Goal: Task Accomplishment & Management: Use online tool/utility

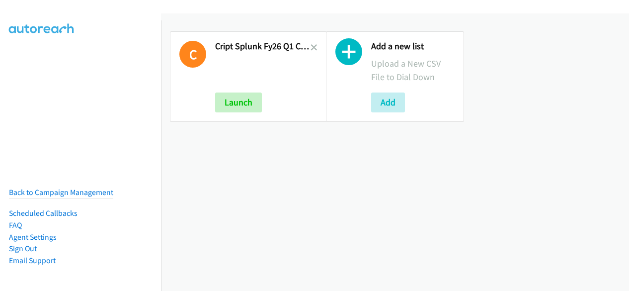
click at [317, 50] on div "Add a new list Upload a New CSV File to Dial Down Add" at bounding box center [395, 76] width 156 height 108
click at [317, 48] on div "Add a new list Upload a New CSV File to Dial Down Add" at bounding box center [395, 76] width 156 height 108
click at [310, 46] on icon at bounding box center [313, 48] width 7 height 7
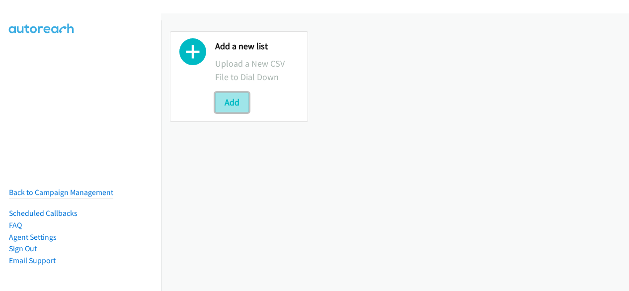
click at [225, 100] on button "Add" at bounding box center [232, 102] width 34 height 20
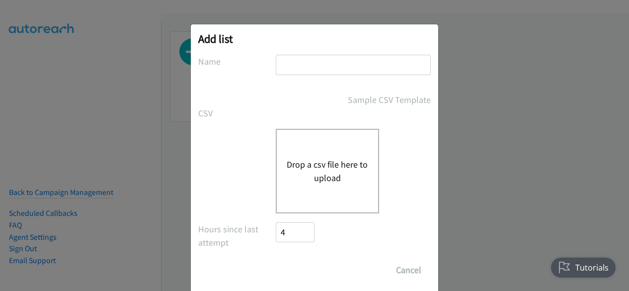
click at [285, 67] on input "text" at bounding box center [353, 65] width 155 height 20
type input "Schneider Electric Digital Q3FY25 RM AirSeT CS"
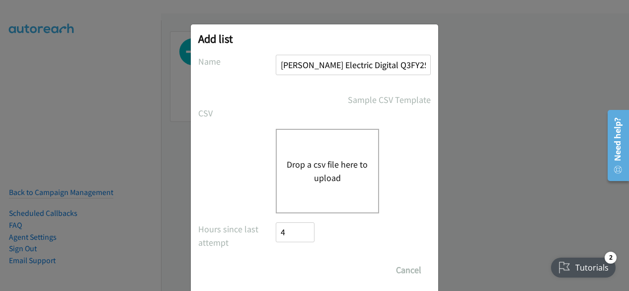
click at [302, 176] on button "Drop a csv file here to upload" at bounding box center [327, 170] width 81 height 27
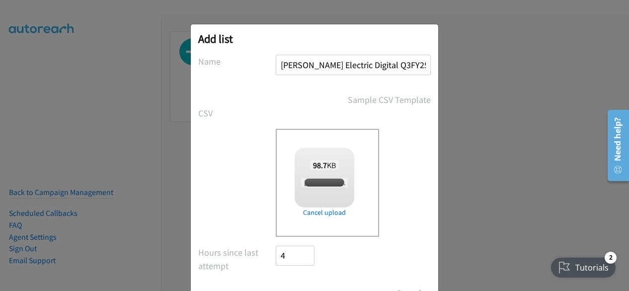
checkbox input "true"
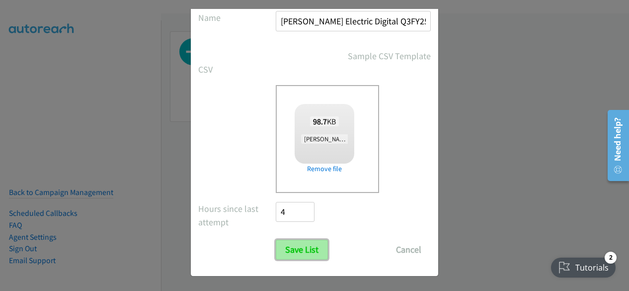
click at [303, 254] on input "Save List" at bounding box center [302, 249] width 52 height 20
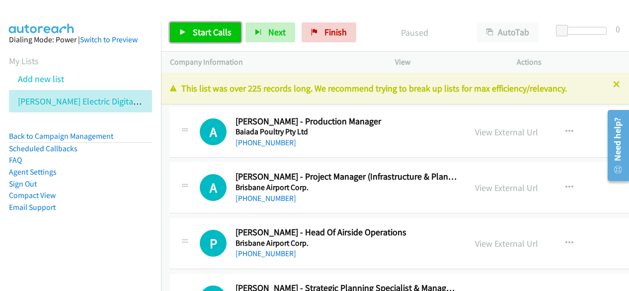
click at [219, 31] on span "Start Calls" at bounding box center [212, 31] width 39 height 11
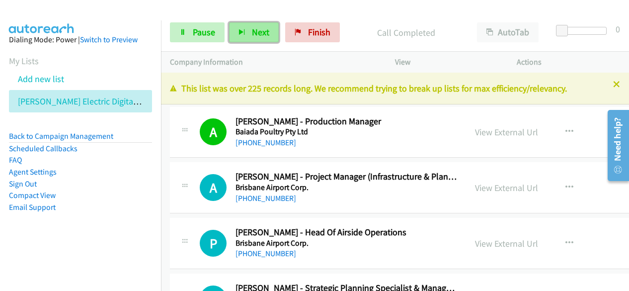
click at [246, 38] on button "Next" at bounding box center [254, 32] width 50 height 20
click at [262, 34] on span "Next" at bounding box center [260, 31] width 17 height 11
click at [259, 40] on button "Next" at bounding box center [254, 32] width 50 height 20
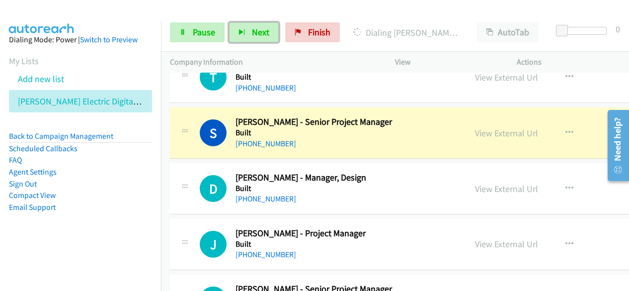
scroll to position [348, 0]
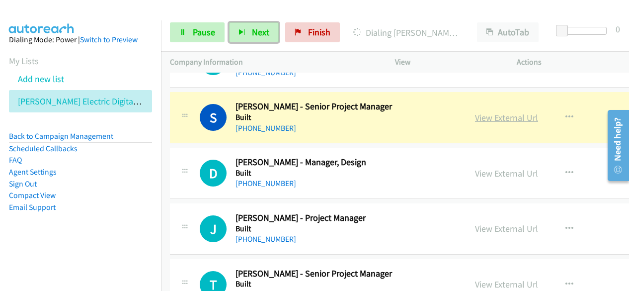
click at [503, 121] on link "View External Url" at bounding box center [506, 117] width 63 height 11
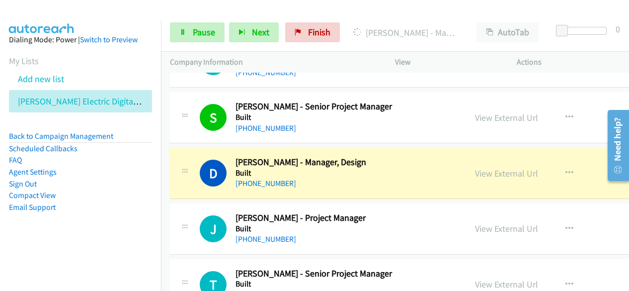
click at [356, 23] on div "Dialing Damian Parker - Manager, Design" at bounding box center [406, 32] width 124 height 20
click at [430, 13] on div at bounding box center [310, 19] width 620 height 38
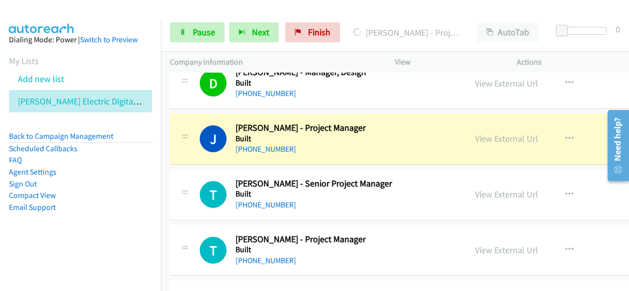
scroll to position [447, 0]
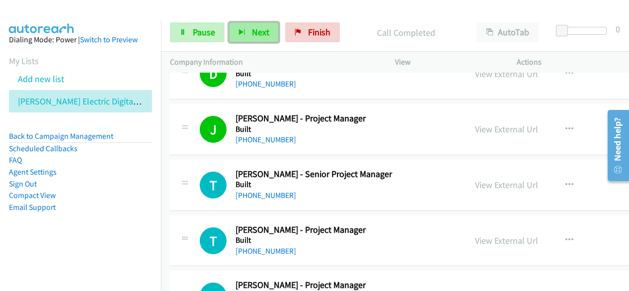
click at [252, 32] on span "Next" at bounding box center [260, 31] width 17 height 11
click at [266, 37] on span "Next" at bounding box center [260, 31] width 17 height 11
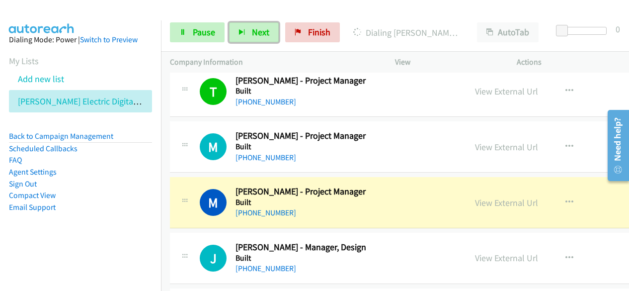
scroll to position [646, 0]
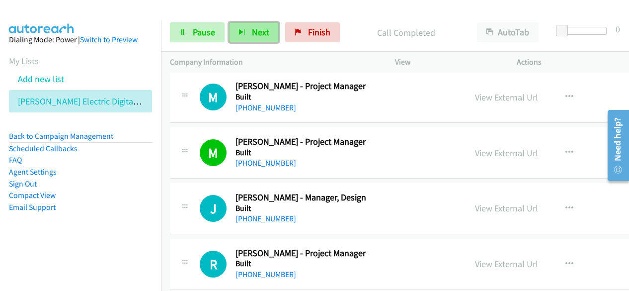
click at [257, 29] on span "Next" at bounding box center [260, 31] width 17 height 11
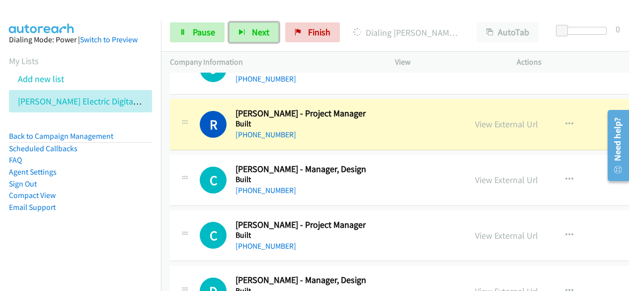
scroll to position [795, 0]
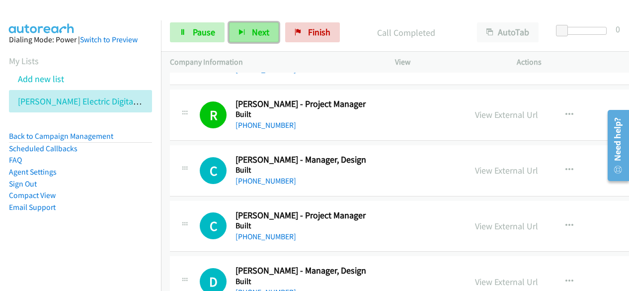
click at [235, 36] on button "Next" at bounding box center [254, 32] width 50 height 20
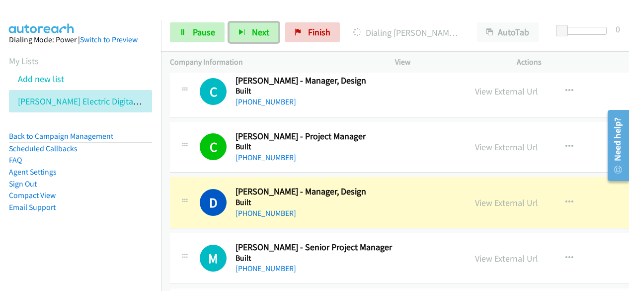
scroll to position [894, 0]
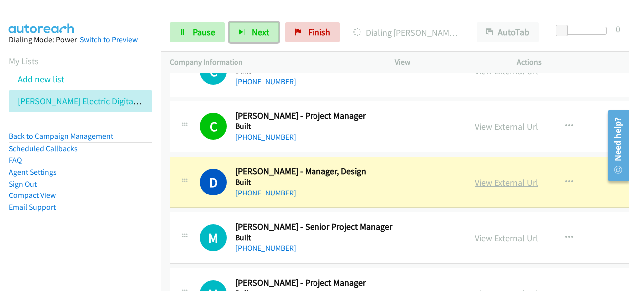
click at [501, 179] on link "View External Url" at bounding box center [506, 181] width 63 height 11
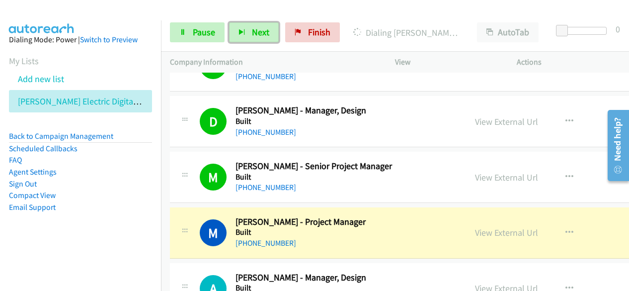
scroll to position [994, 0]
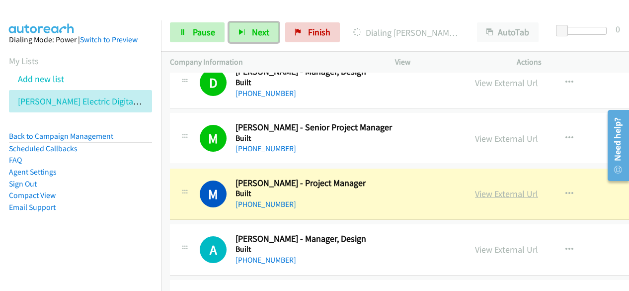
click at [522, 192] on link "View External Url" at bounding box center [506, 193] width 63 height 11
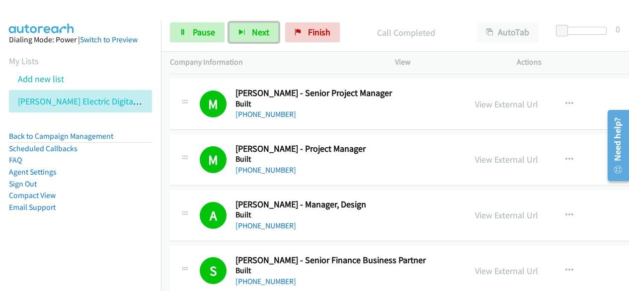
scroll to position [1043, 0]
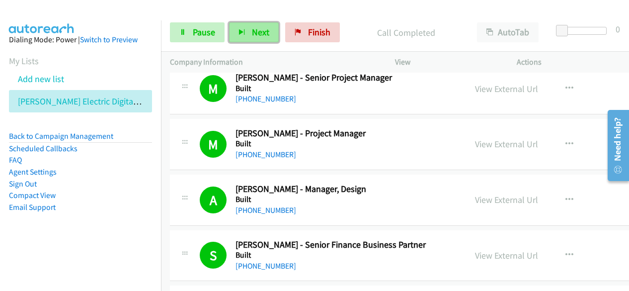
click at [248, 28] on button "Next" at bounding box center [254, 32] width 50 height 20
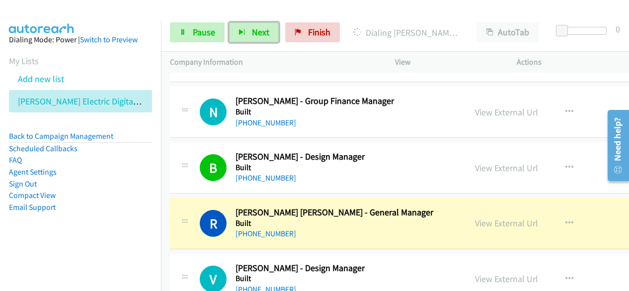
scroll to position [1292, 0]
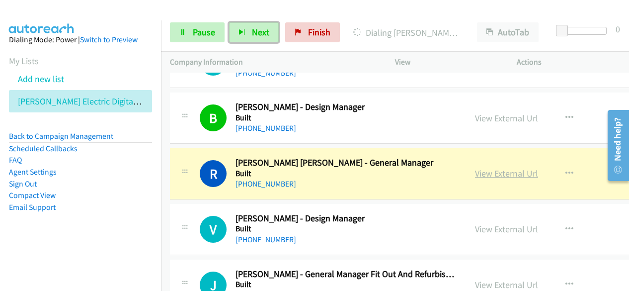
click at [488, 170] on link "View External Url" at bounding box center [506, 172] width 63 height 11
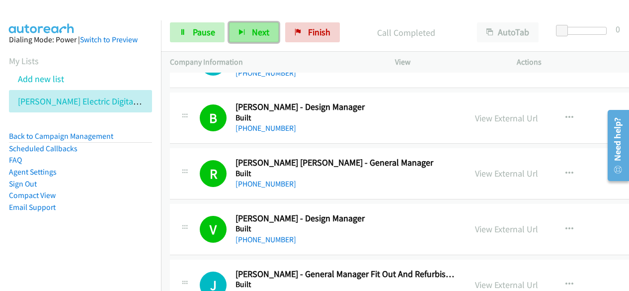
click at [232, 36] on button "Next" at bounding box center [254, 32] width 50 height 20
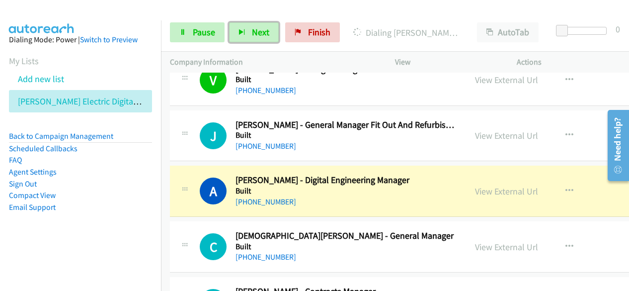
scroll to position [1490, 0]
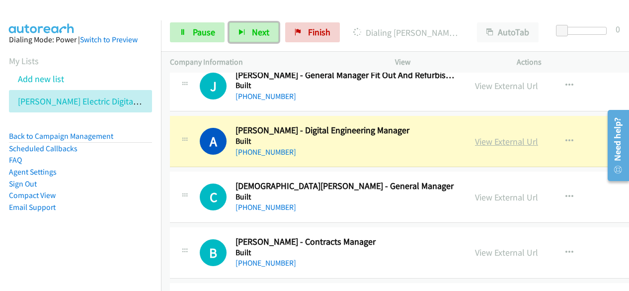
click at [496, 142] on link "View External Url" at bounding box center [506, 141] width 63 height 11
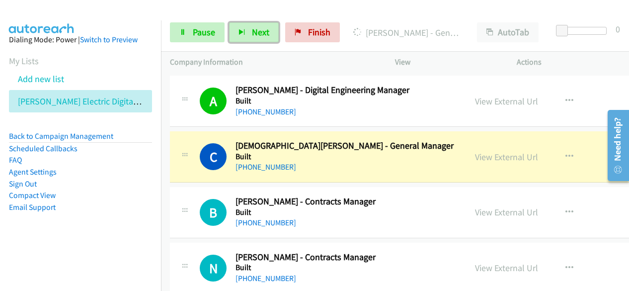
scroll to position [1540, 0]
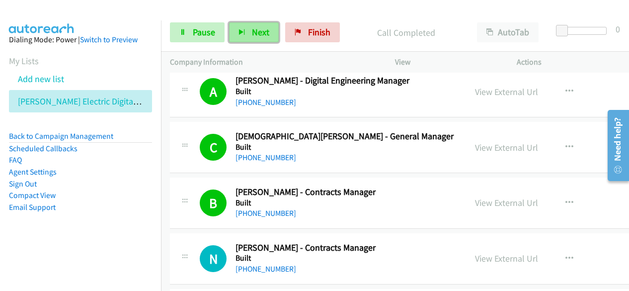
click at [261, 37] on span "Next" at bounding box center [260, 31] width 17 height 11
click at [79, 225] on aside "Dialing Mode: Power | Switch to Preview My Lists Add new list Schneider Electri…" at bounding box center [80, 138] width 161 height 237
click at [261, 36] on span "Next" at bounding box center [260, 31] width 17 height 11
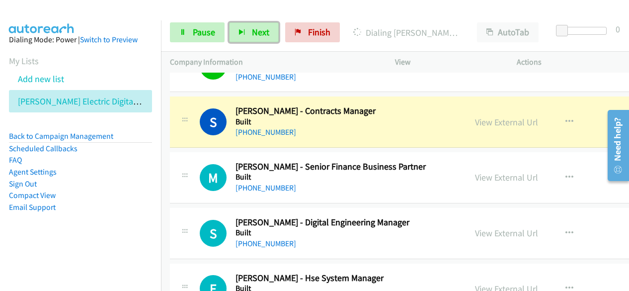
scroll to position [1838, 0]
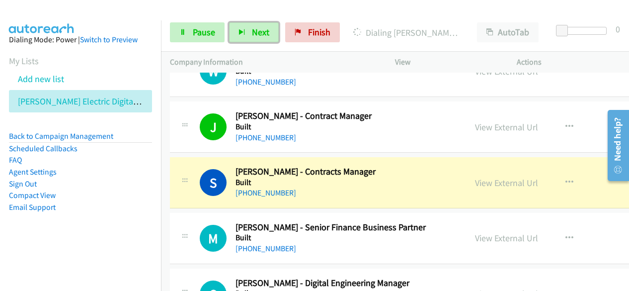
click at [395, 192] on div "+61 429 089 477" at bounding box center [346, 193] width 222 height 12
click at [502, 181] on link "View External Url" at bounding box center [506, 182] width 63 height 11
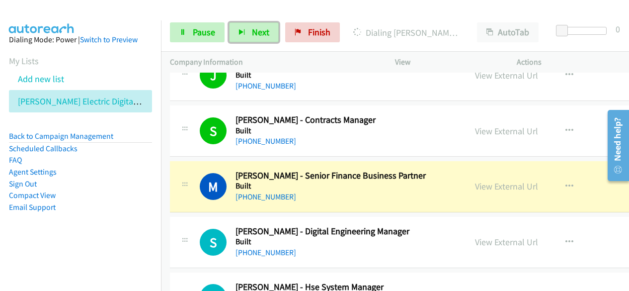
scroll to position [1938, 0]
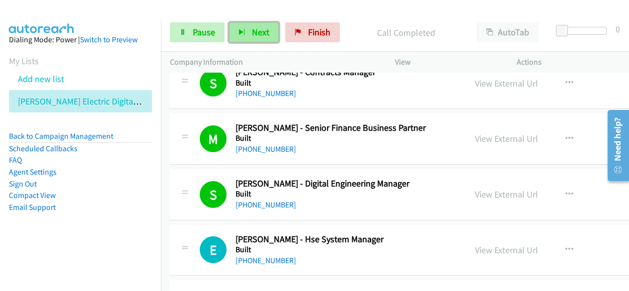
click at [252, 28] on span "Next" at bounding box center [260, 31] width 17 height 11
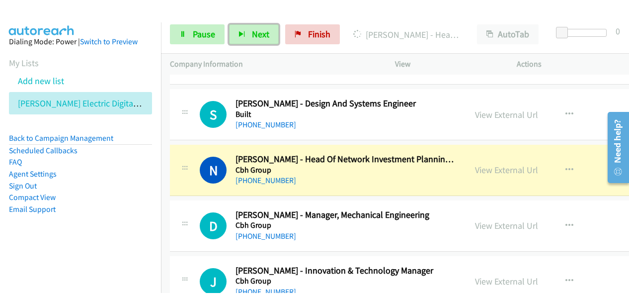
scroll to position [2236, 0]
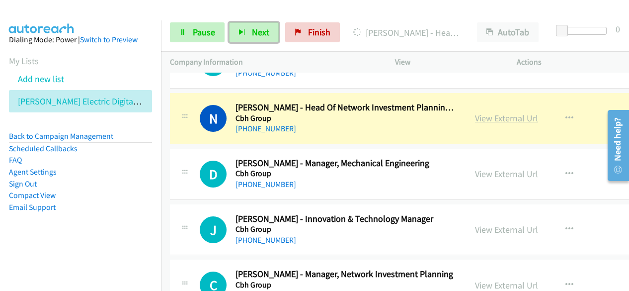
click at [481, 112] on link "View External Url" at bounding box center [506, 117] width 63 height 11
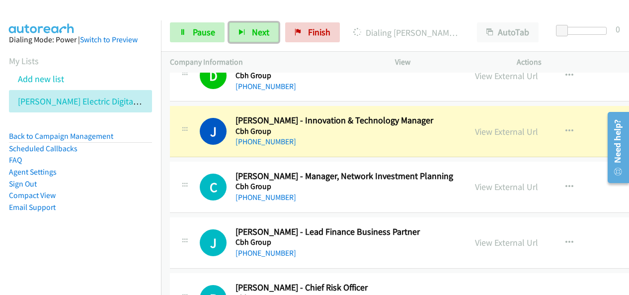
scroll to position [2335, 0]
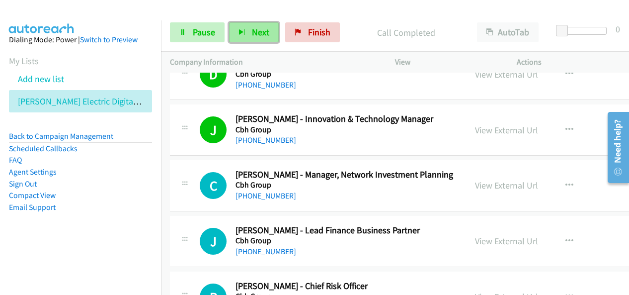
click at [265, 38] on button "Next" at bounding box center [254, 32] width 50 height 20
click at [103, 206] on li "Email Support" at bounding box center [80, 207] width 143 height 12
click at [269, 36] on button "Next" at bounding box center [254, 32] width 50 height 20
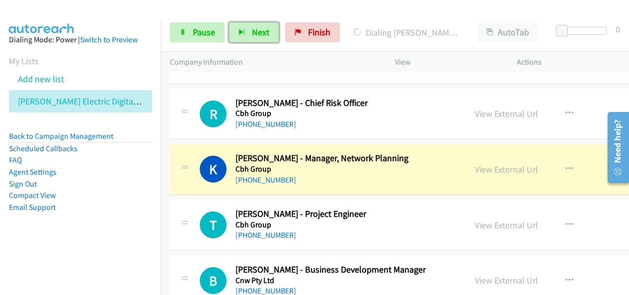
scroll to position [2534, 0]
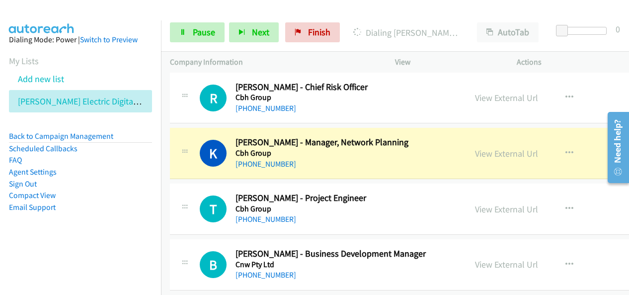
drag, startPoint x: 72, startPoint y: 204, endPoint x: 79, endPoint y: 205, distance: 8.0
click at [73, 202] on li "Email Support" at bounding box center [80, 207] width 143 height 12
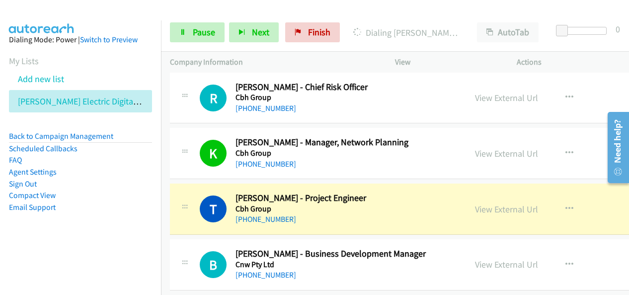
click at [84, 220] on aside "Dialing Mode: Power | Switch to Preview My Lists Add new list Schneider Electri…" at bounding box center [80, 138] width 161 height 237
click at [493, 205] on link "View External Url" at bounding box center [506, 208] width 63 height 11
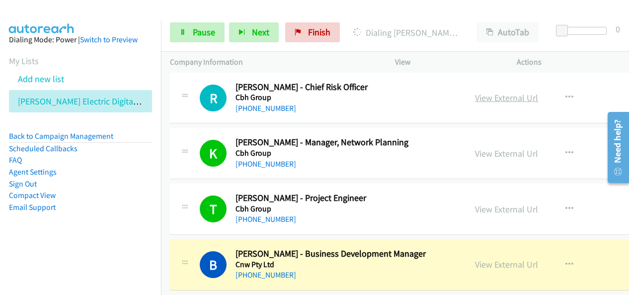
click at [509, 92] on link "View External Url" at bounding box center [506, 97] width 63 height 11
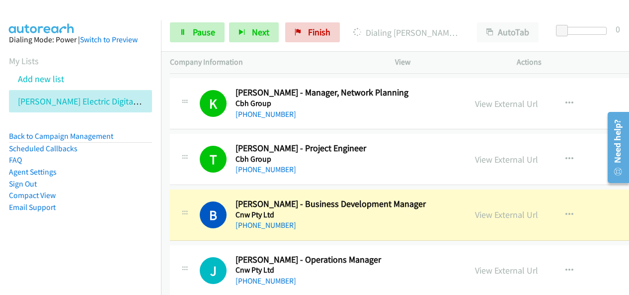
scroll to position [2633, 0]
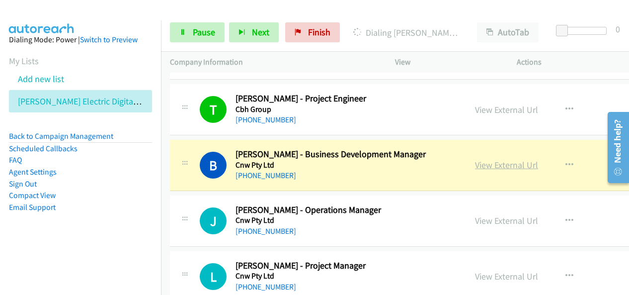
click at [508, 159] on link "View External Url" at bounding box center [506, 164] width 63 height 11
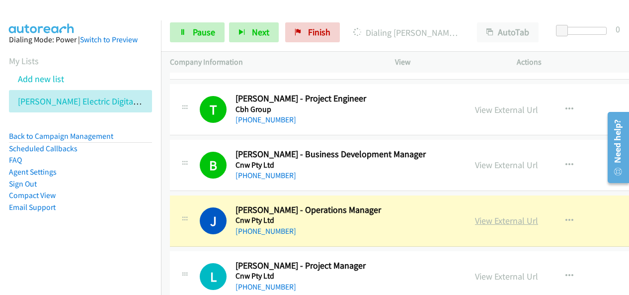
click at [504, 217] on link "View External Url" at bounding box center [506, 220] width 63 height 11
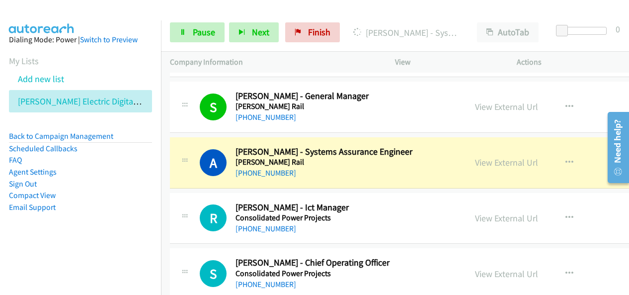
scroll to position [3030, 0]
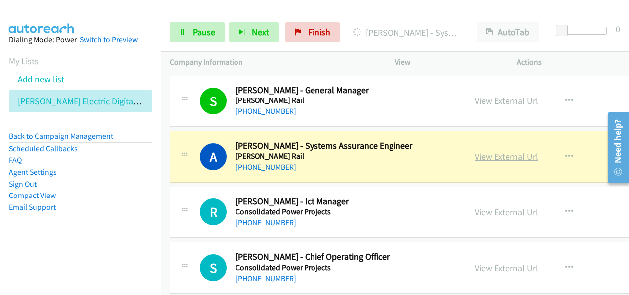
click at [518, 151] on link "View External Url" at bounding box center [506, 156] width 63 height 11
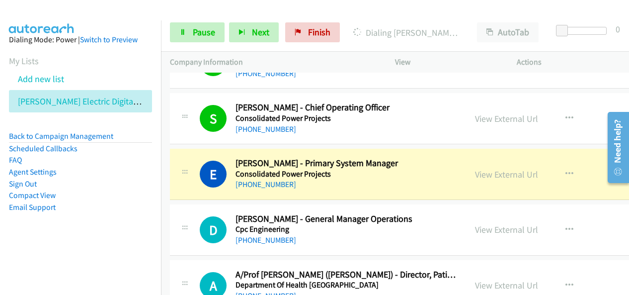
scroll to position [3229, 0]
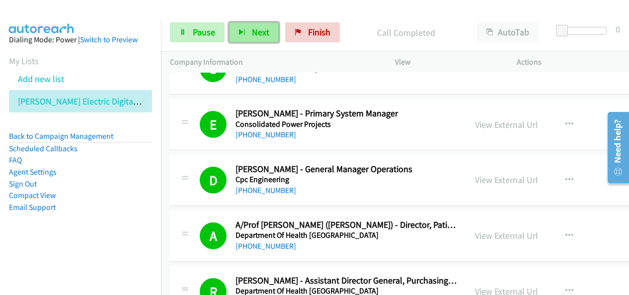
click at [261, 31] on span "Next" at bounding box center [260, 31] width 17 height 11
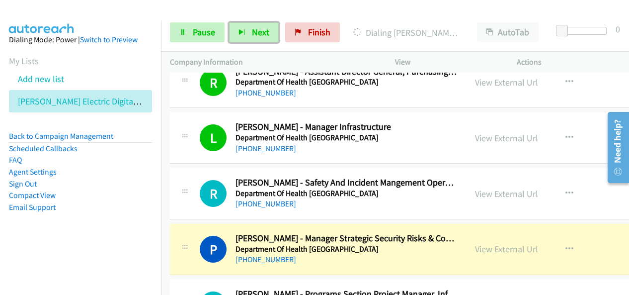
scroll to position [3527, 0]
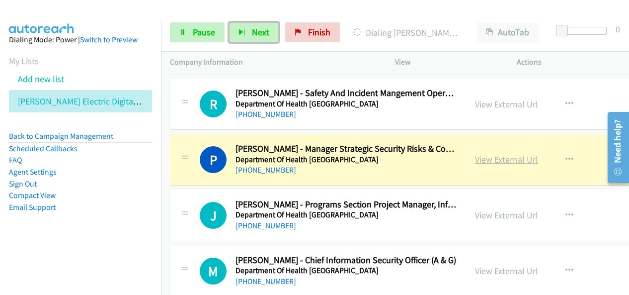
click at [490, 154] on link "View External Url" at bounding box center [506, 159] width 63 height 11
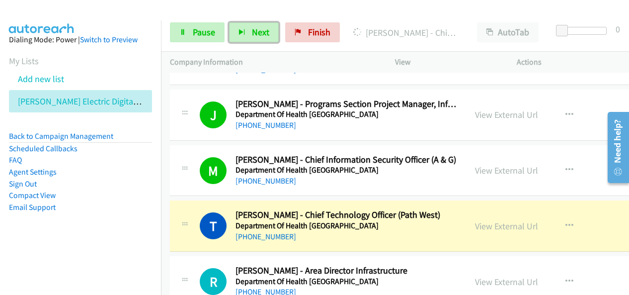
scroll to position [3726, 0]
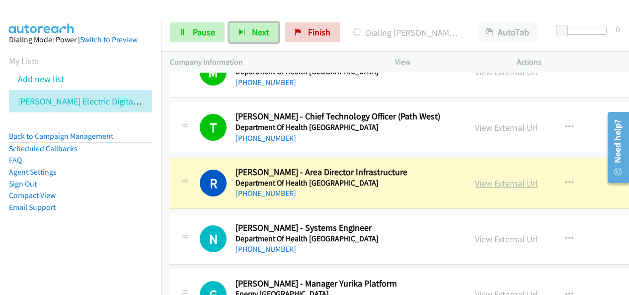
click at [487, 177] on link "View External Url" at bounding box center [506, 182] width 63 height 11
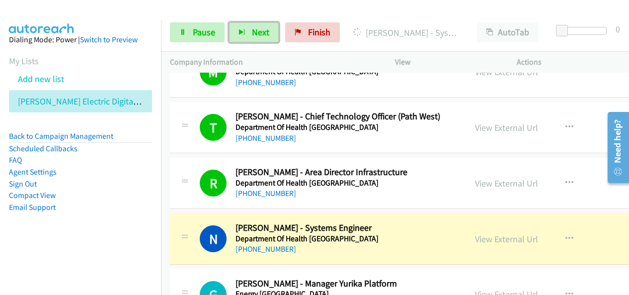
scroll to position [3825, 0]
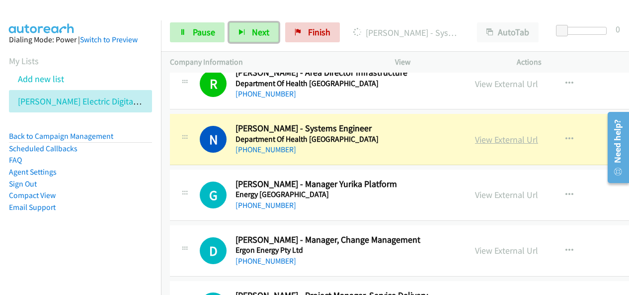
click at [502, 134] on link "View External Url" at bounding box center [506, 139] width 63 height 11
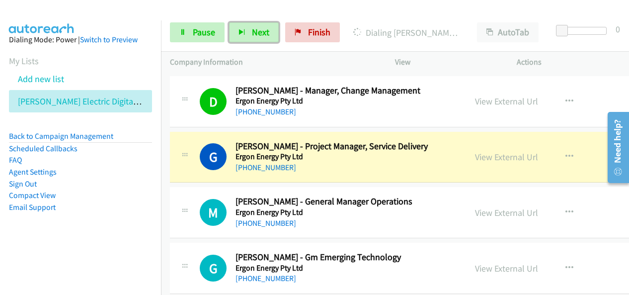
scroll to position [4024, 0]
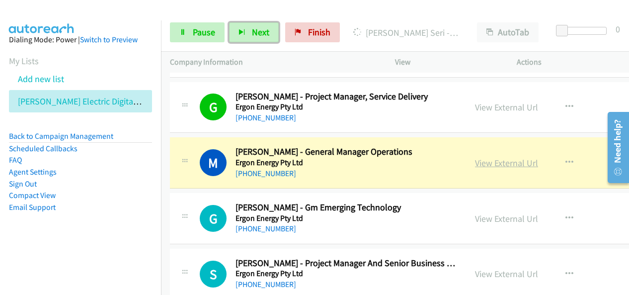
click at [492, 157] on link "View External Url" at bounding box center [506, 162] width 63 height 11
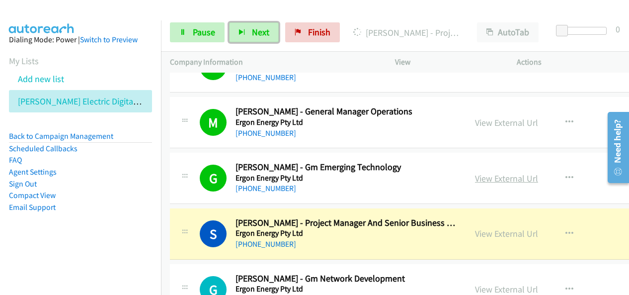
scroll to position [4074, 0]
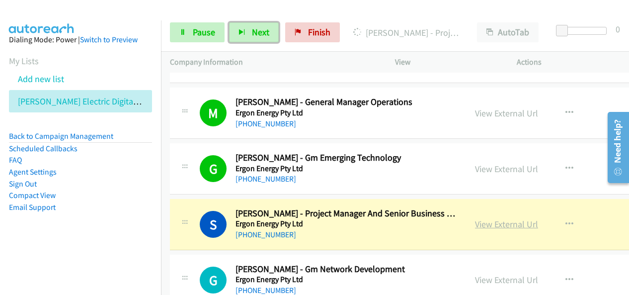
click at [516, 218] on link "View External Url" at bounding box center [506, 223] width 63 height 11
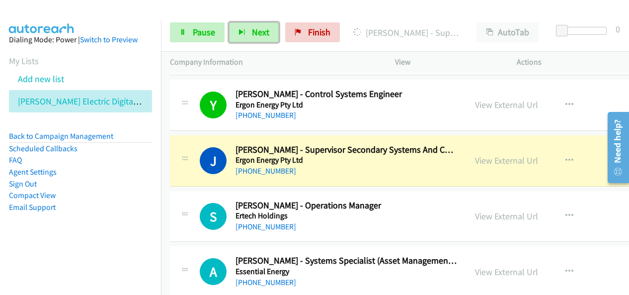
scroll to position [4471, 0]
click at [501, 154] on link "View External Url" at bounding box center [506, 159] width 63 height 11
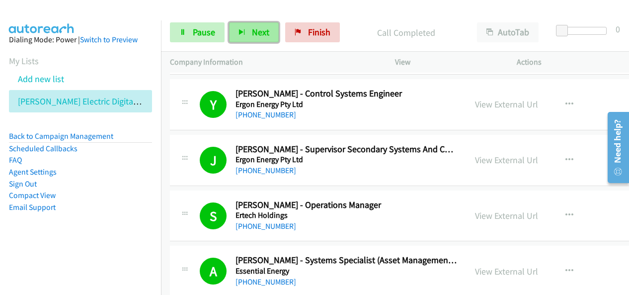
click at [268, 27] on button "Next" at bounding box center [254, 32] width 50 height 20
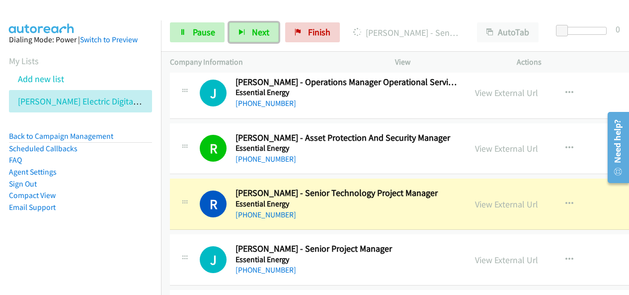
scroll to position [4918, 0]
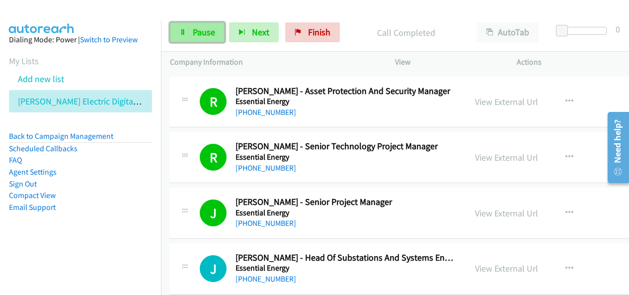
click at [204, 35] on span "Pause" at bounding box center [204, 31] width 22 height 11
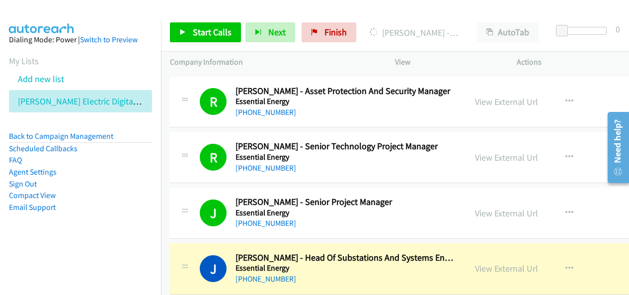
scroll to position [5018, 0]
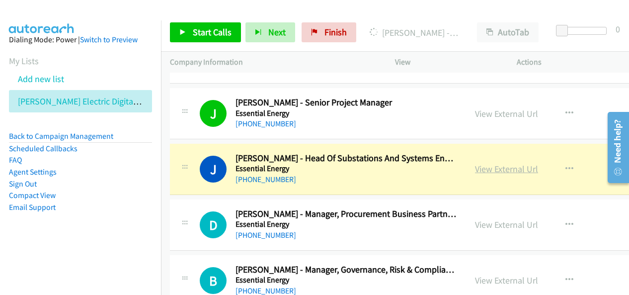
click at [518, 163] on link "View External Url" at bounding box center [506, 168] width 63 height 11
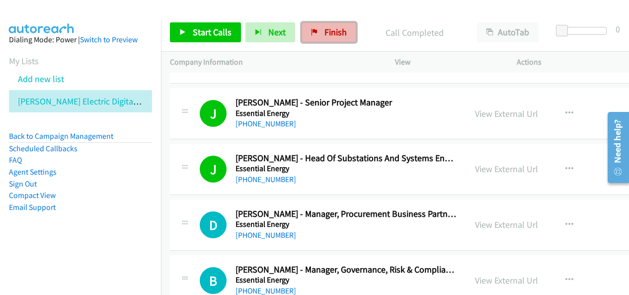
click at [314, 28] on link "Finish" at bounding box center [329, 32] width 55 height 20
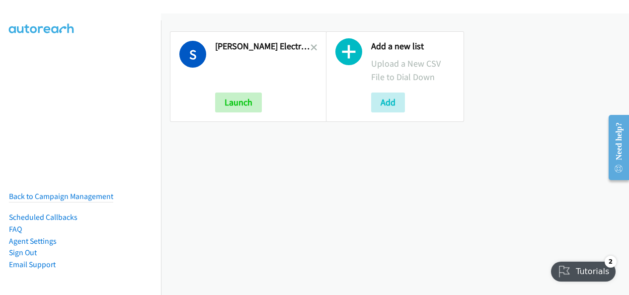
click at [317, 46] on div "Add a new list Upload a New CSV File to Dial Down Add" at bounding box center [395, 76] width 156 height 108
click at [312, 46] on icon at bounding box center [313, 48] width 7 height 7
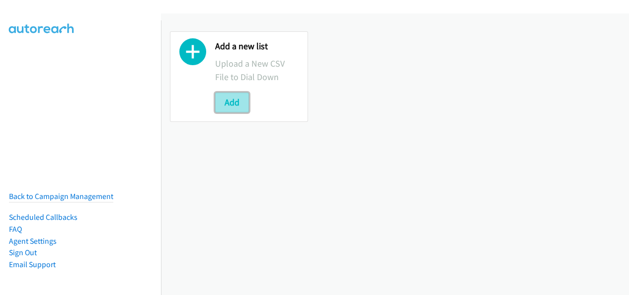
click at [233, 97] on button "Add" at bounding box center [232, 102] width 34 height 20
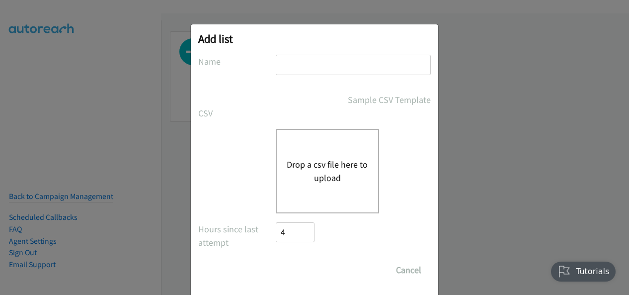
click at [315, 59] on input "text" at bounding box center [353, 65] width 155 height 20
type input "Adobe Document Cloud Q3 ANZ"
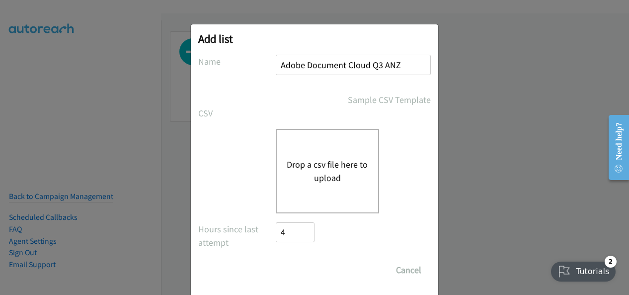
click at [322, 167] on button "Drop a csv file here to upload" at bounding box center [327, 170] width 81 height 27
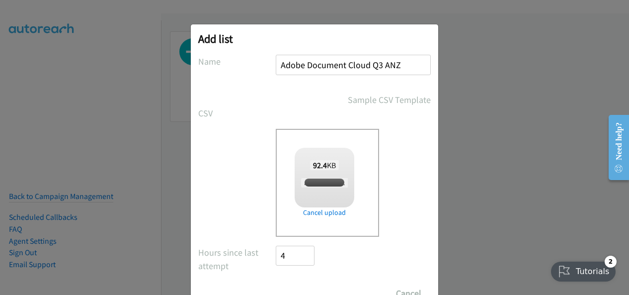
checkbox input "true"
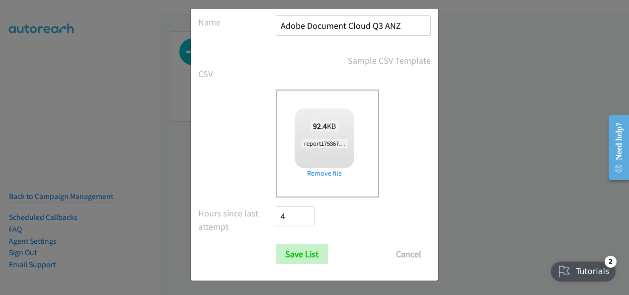
scroll to position [40, 0]
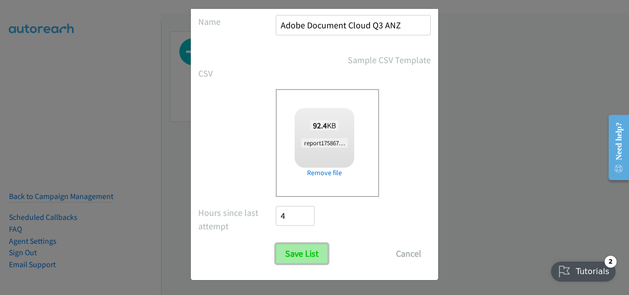
click at [305, 259] on input "Save List" at bounding box center [302, 253] width 52 height 20
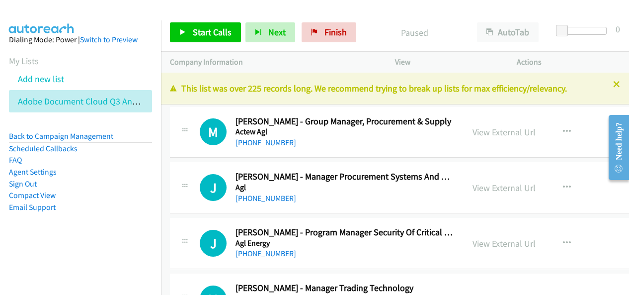
drag, startPoint x: 86, startPoint y: 195, endPoint x: 144, endPoint y: 183, distance: 58.8
click at [86, 195] on li "Compact View" at bounding box center [80, 195] width 143 height 12
click at [212, 29] on span "Start Calls" at bounding box center [212, 31] width 39 height 11
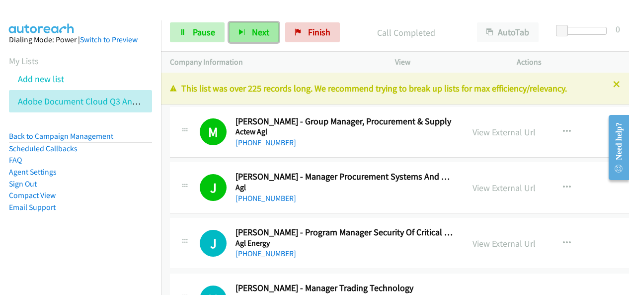
click at [260, 29] on span "Next" at bounding box center [260, 31] width 17 height 11
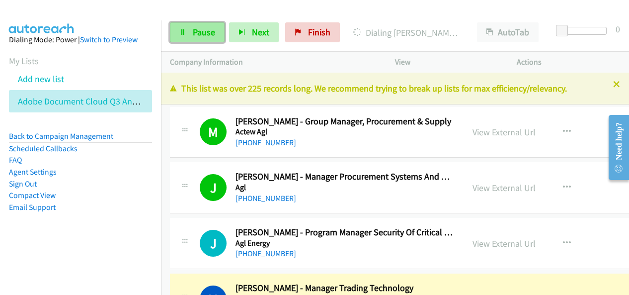
click at [211, 28] on span "Pause" at bounding box center [204, 31] width 22 height 11
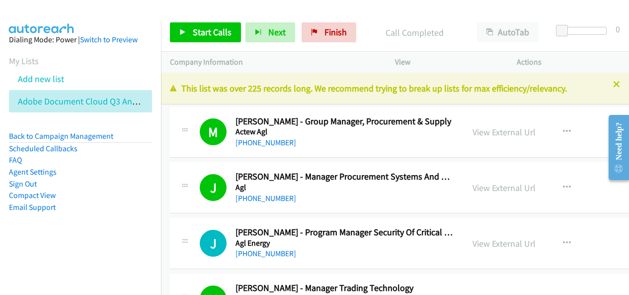
click at [365, 21] on div "Start Calls Pause Next Finish Call Completed AutoTab AutoTab 0" at bounding box center [395, 32] width 468 height 38
click at [368, 8] on div at bounding box center [310, 19] width 620 height 38
drag, startPoint x: 375, startPoint y: 21, endPoint x: 379, endPoint y: 29, distance: 8.7
click at [375, 21] on div "Start Calls Pause Next Finish Call Completed AutoTab AutoTab 0" at bounding box center [395, 32] width 468 height 38
click at [373, 35] on p "Call Completed" at bounding box center [414, 32] width 89 height 13
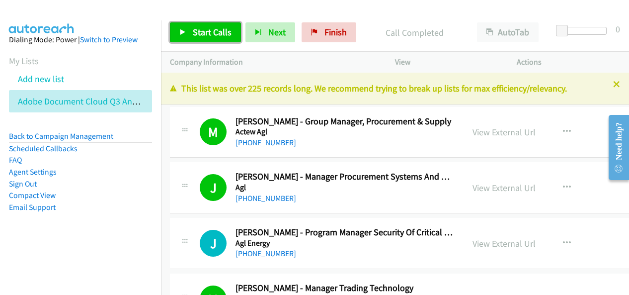
click at [218, 32] on span "Start Calls" at bounding box center [212, 31] width 39 height 11
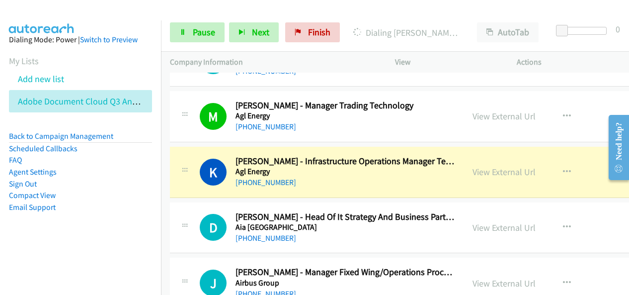
scroll to position [199, 0]
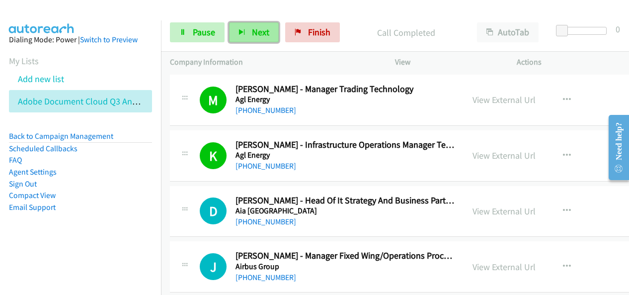
click at [257, 27] on span "Next" at bounding box center [260, 31] width 17 height 11
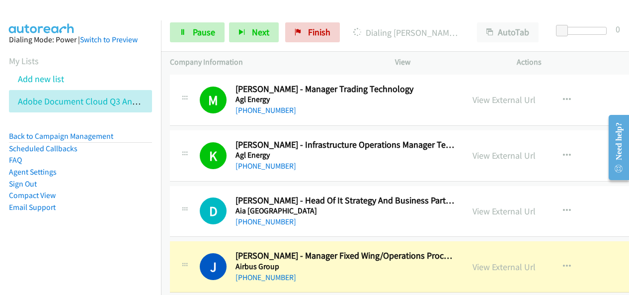
click at [387, 7] on div at bounding box center [310, 19] width 620 height 38
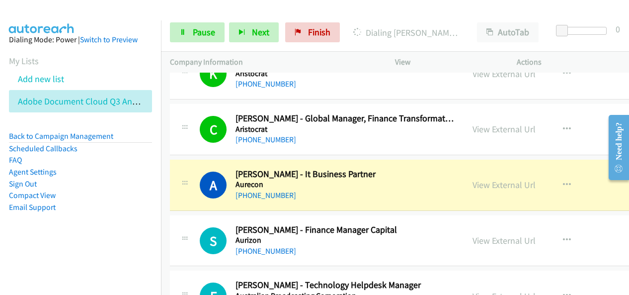
scroll to position [497, 0]
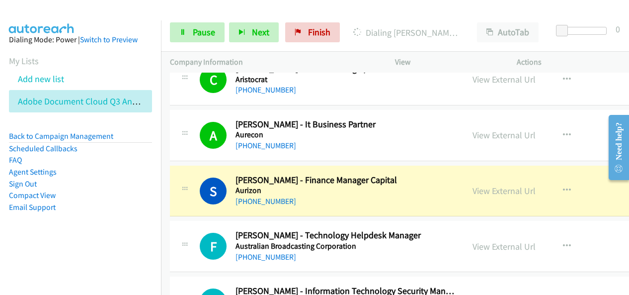
drag, startPoint x: 387, startPoint y: 18, endPoint x: 382, endPoint y: 19, distance: 5.5
click at [387, 19] on div "Start Calls Pause Next Finish Dialing Sara Cuming - Finance Manager Capital Aut…" at bounding box center [395, 32] width 468 height 38
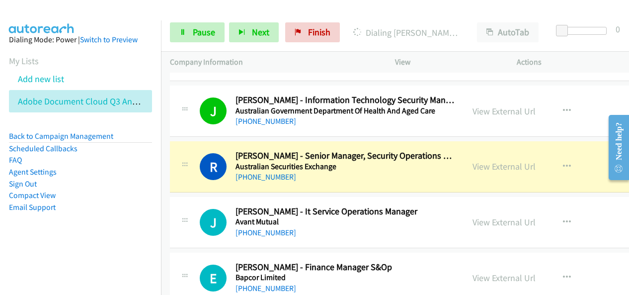
scroll to position [696, 0]
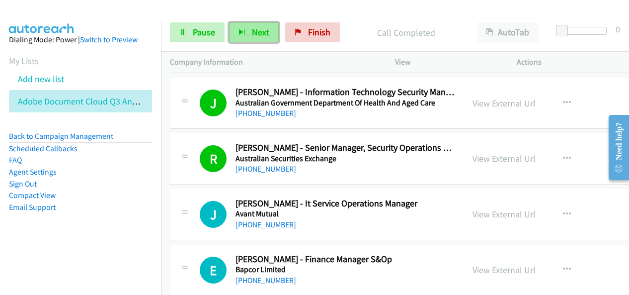
click at [252, 28] on span "Next" at bounding box center [260, 31] width 17 height 11
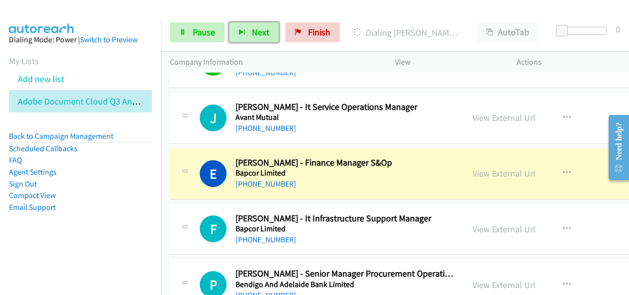
scroll to position [845, 0]
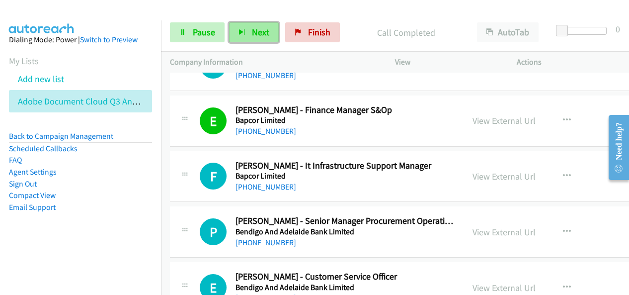
click at [246, 35] on button "Next" at bounding box center [254, 32] width 50 height 20
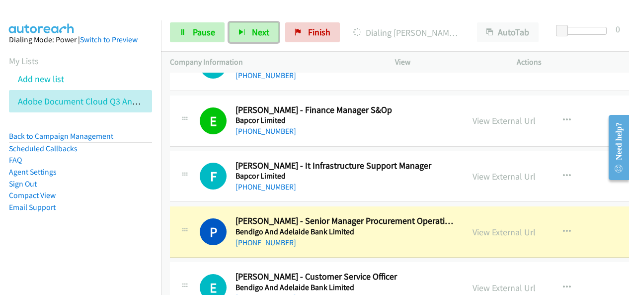
scroll to position [944, 0]
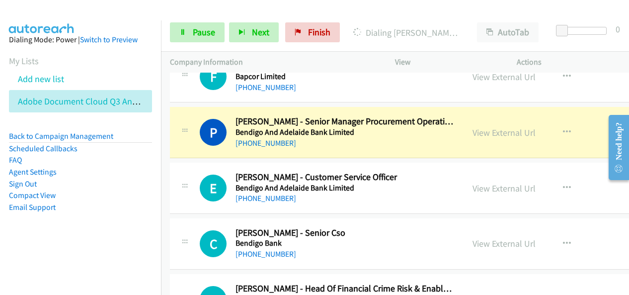
click at [385, 20] on div "Start Calls Pause Next Finish Dialing Paul Ray - Senior Manager Procurement Ope…" at bounding box center [395, 32] width 468 height 38
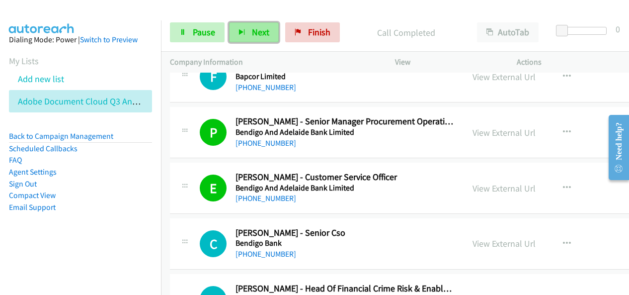
click at [270, 33] on button "Next" at bounding box center [254, 32] width 50 height 20
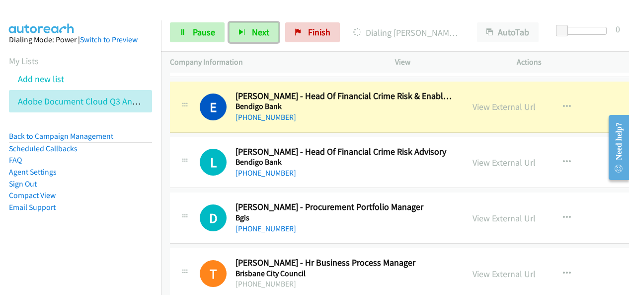
scroll to position [1143, 0]
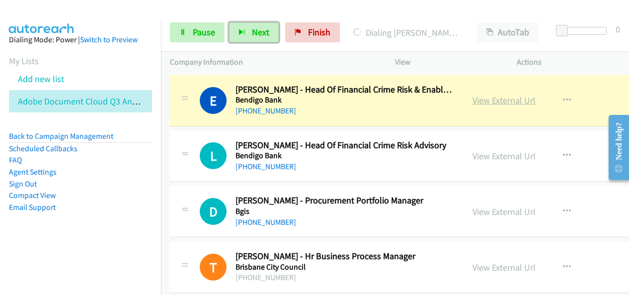
click at [509, 96] on link "View External Url" at bounding box center [503, 99] width 63 height 11
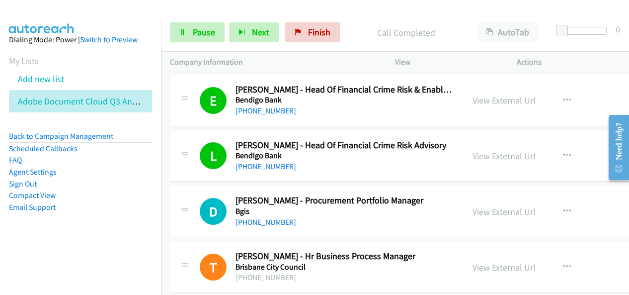
click at [277, 37] on div "Start Calls Pause Next Finish" at bounding box center [257, 32] width 174 height 20
click at [270, 37] on button "Next" at bounding box center [254, 32] width 50 height 20
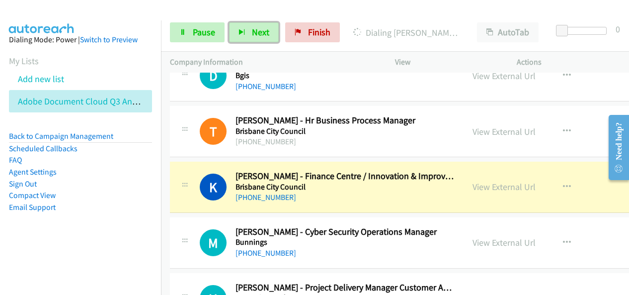
scroll to position [1292, 0]
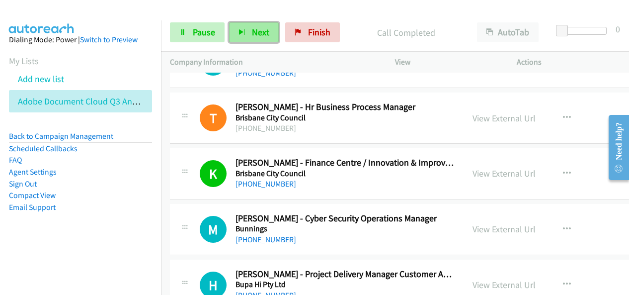
click at [262, 33] on span "Next" at bounding box center [260, 31] width 17 height 11
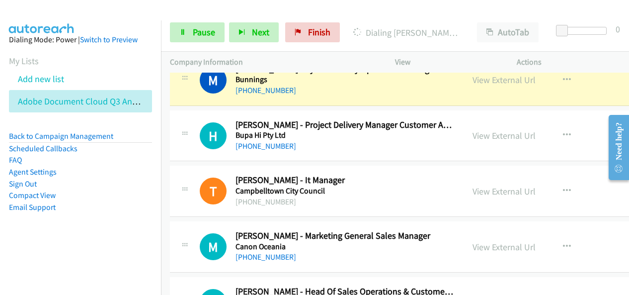
scroll to position [1391, 0]
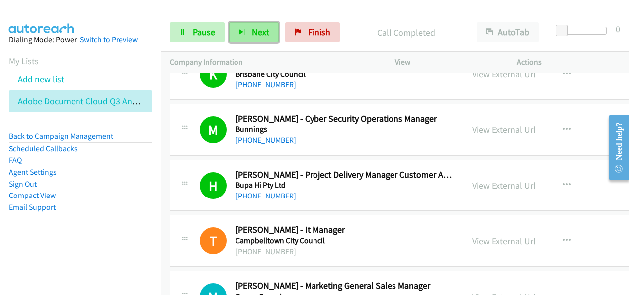
click at [268, 26] on button "Next" at bounding box center [254, 32] width 50 height 20
click at [250, 25] on button "Next" at bounding box center [254, 32] width 50 height 20
click at [263, 32] on span "Next" at bounding box center [260, 31] width 17 height 11
click at [255, 28] on span "Next" at bounding box center [260, 31] width 17 height 11
click at [250, 26] on button "Next" at bounding box center [254, 32] width 50 height 20
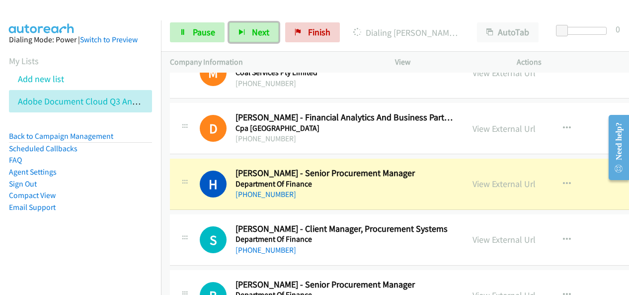
scroll to position [2186, 0]
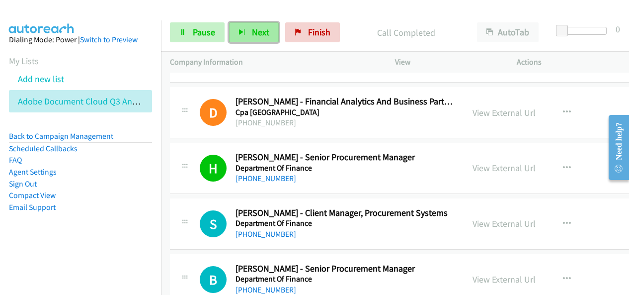
click at [259, 33] on span "Next" at bounding box center [260, 31] width 17 height 11
click at [267, 31] on span "Next" at bounding box center [260, 31] width 17 height 11
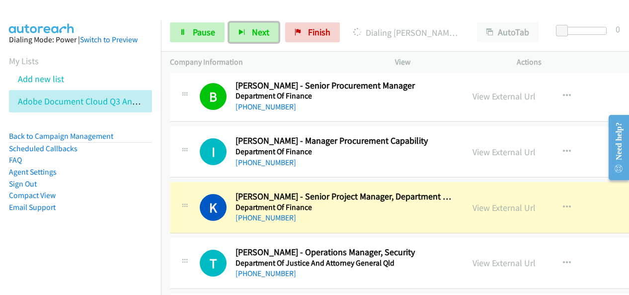
scroll to position [2385, 0]
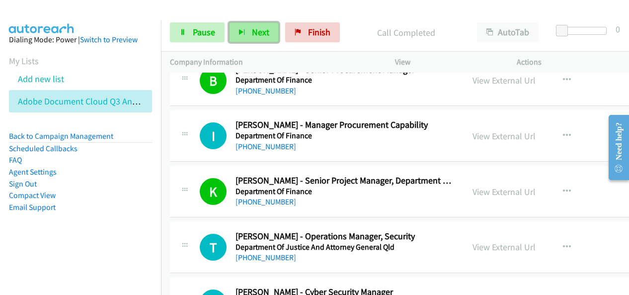
click at [248, 33] on button "Next" at bounding box center [254, 32] width 50 height 20
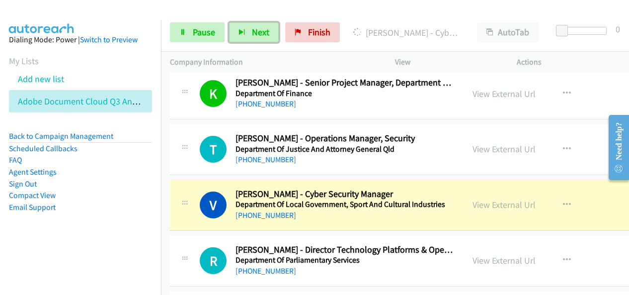
scroll to position [2484, 0]
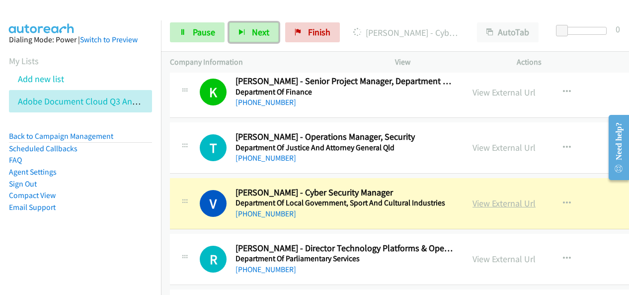
click at [499, 197] on link "View External Url" at bounding box center [503, 202] width 63 height 11
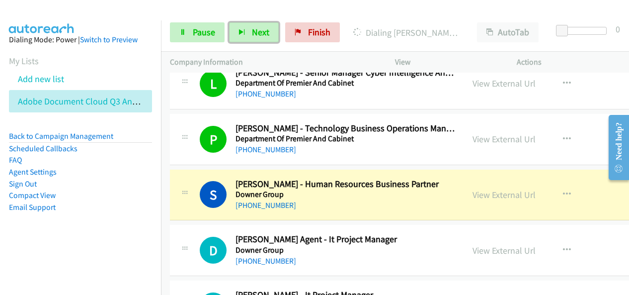
scroll to position [2931, 0]
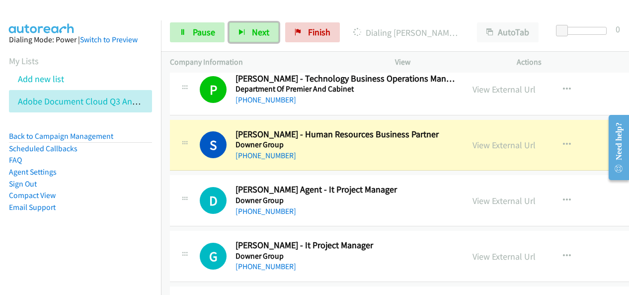
click at [498, 142] on div "View External Url" at bounding box center [503, 144] width 63 height 13
click at [504, 139] on link "View External Url" at bounding box center [503, 144] width 63 height 11
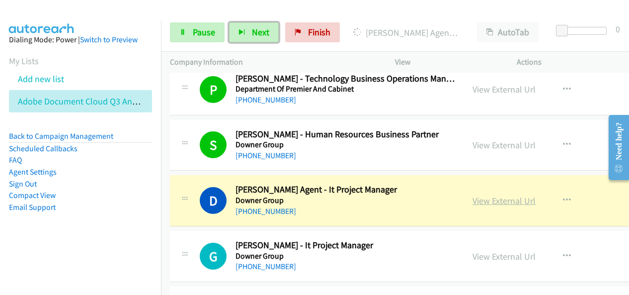
click at [507, 195] on link "View External Url" at bounding box center [503, 200] width 63 height 11
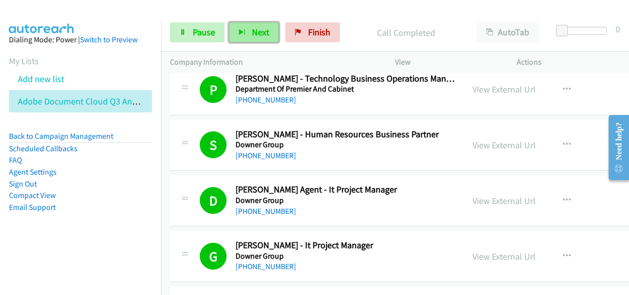
click at [262, 35] on span "Next" at bounding box center [260, 31] width 17 height 11
click at [254, 32] on span "Next" at bounding box center [260, 31] width 17 height 11
click at [261, 38] on button "Next" at bounding box center [254, 32] width 50 height 20
click at [144, 63] on section "My Lists Add new list Adobe Document Cloud Q3 Anz" at bounding box center [80, 83] width 143 height 58
click at [257, 29] on span "Next" at bounding box center [260, 31] width 17 height 11
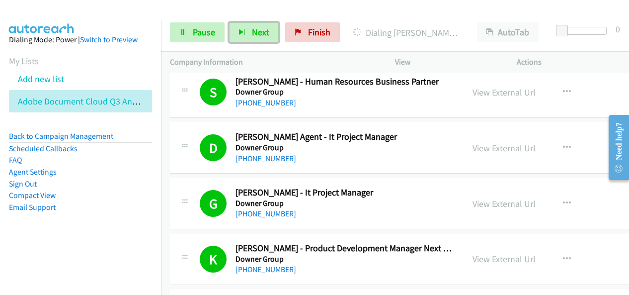
scroll to position [3030, 0]
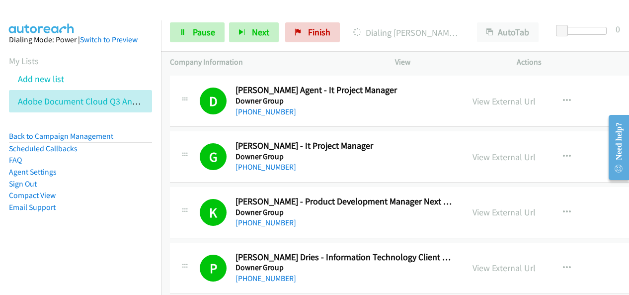
drag, startPoint x: 541, startPoint y: 49, endPoint x: 548, endPoint y: 48, distance: 8.1
click at [543, 49] on div "Start Calls Pause Next Finish Dialing Theodore Malanos - Group Head Of Informat…" at bounding box center [395, 32] width 468 height 38
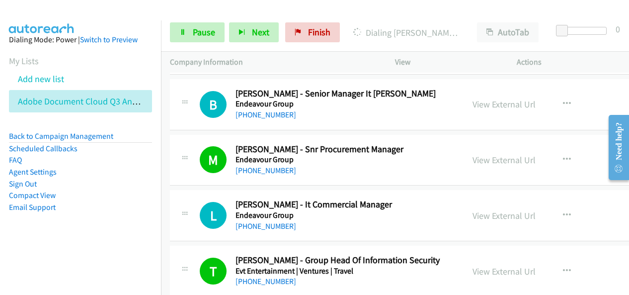
scroll to position [3676, 0]
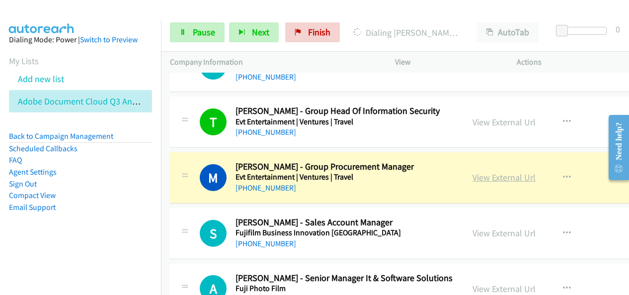
click at [502, 171] on link "View External Url" at bounding box center [503, 176] width 63 height 11
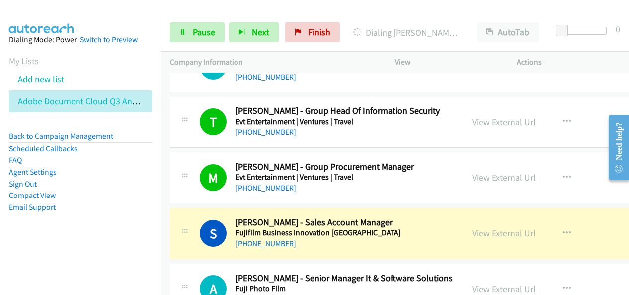
scroll to position [3726, 0]
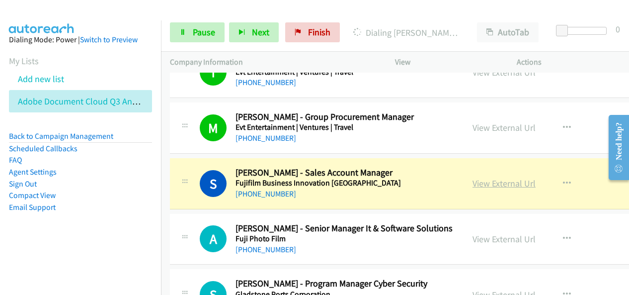
click at [501, 177] on link "View External Url" at bounding box center [503, 182] width 63 height 11
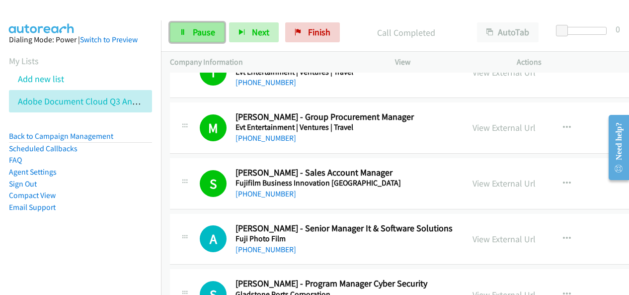
click at [209, 42] on link "Pause" at bounding box center [197, 32] width 55 height 20
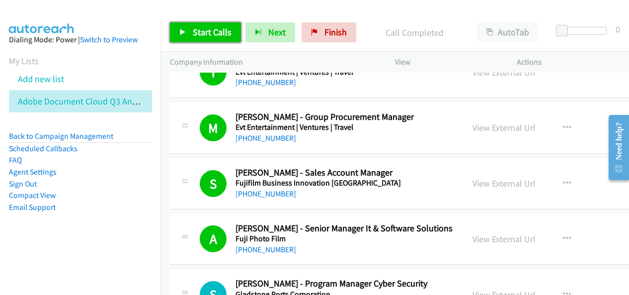
drag, startPoint x: 198, startPoint y: 33, endPoint x: 222, endPoint y: 62, distance: 37.8
click at [198, 33] on span "Start Calls" at bounding box center [212, 31] width 39 height 11
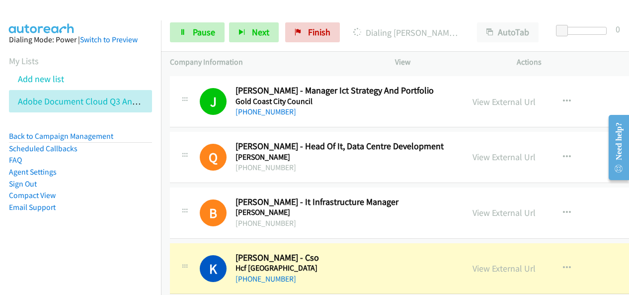
scroll to position [4074, 0]
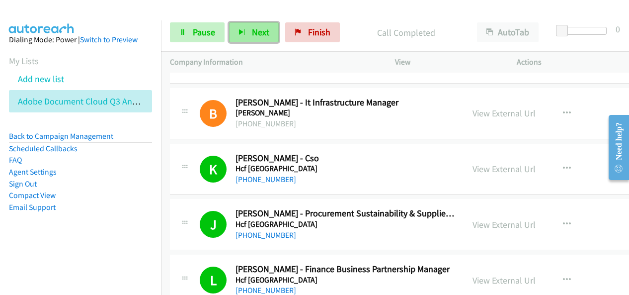
click at [269, 32] on button "Next" at bounding box center [254, 32] width 50 height 20
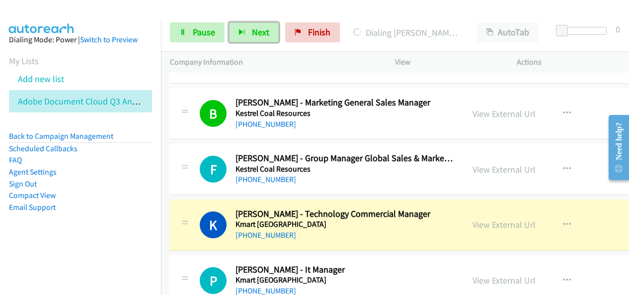
scroll to position [4571, 0]
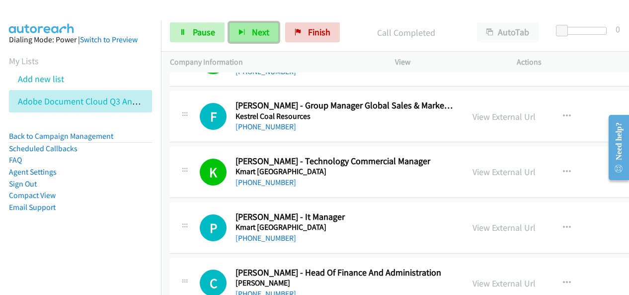
click at [267, 28] on span "Next" at bounding box center [260, 31] width 17 height 11
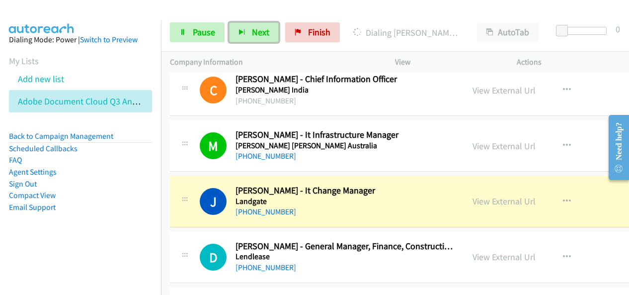
scroll to position [4918, 0]
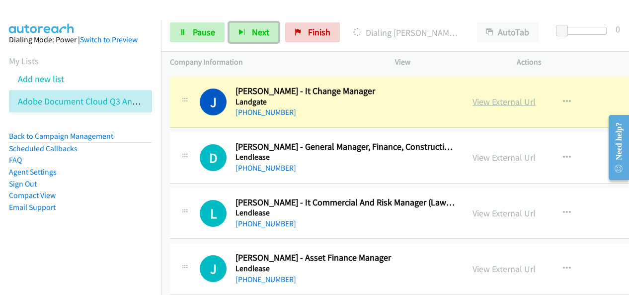
drag, startPoint x: 515, startPoint y: 90, endPoint x: 506, endPoint y: 88, distance: 9.2
click at [378, 97] on h5 "Landgate" at bounding box center [344, 102] width 219 height 10
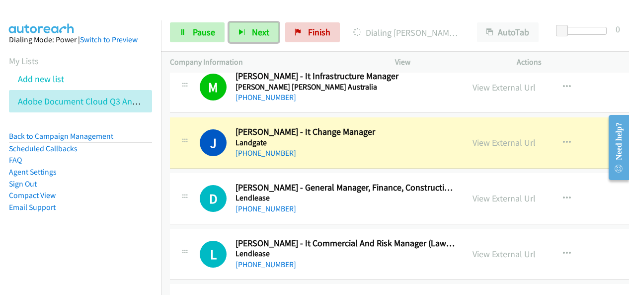
scroll to position [4869, 0]
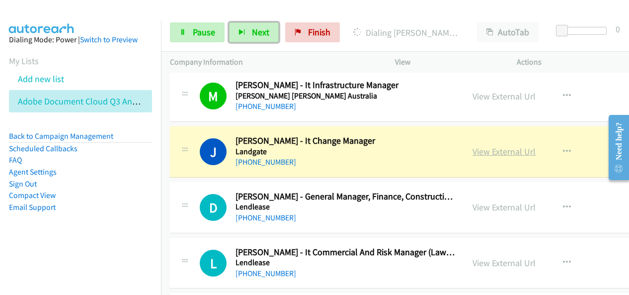
click at [507, 146] on link "View External Url" at bounding box center [503, 151] width 63 height 11
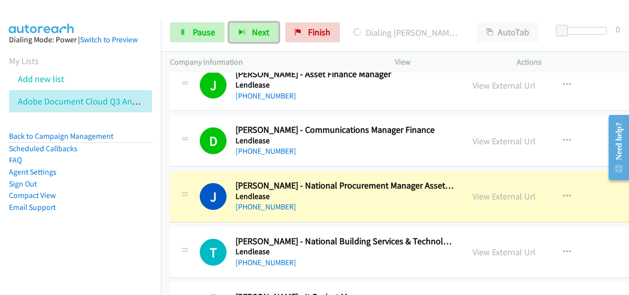
scroll to position [5117, 0]
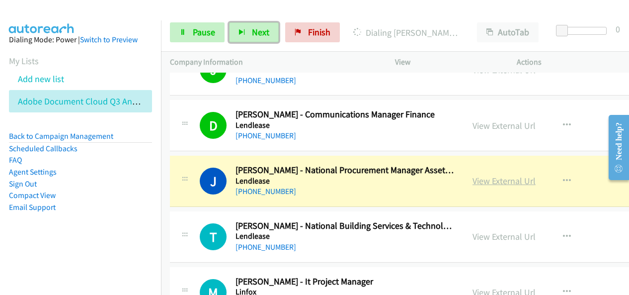
click at [493, 175] on link "View External Url" at bounding box center [503, 180] width 63 height 11
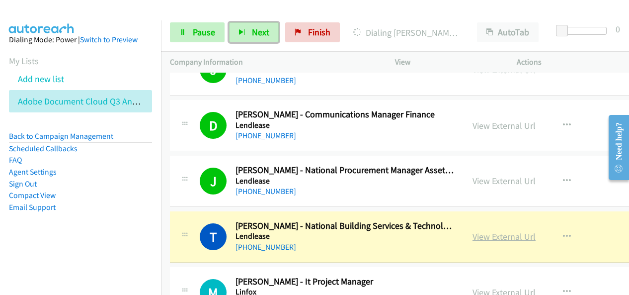
click at [515, 231] on link "View External Url" at bounding box center [503, 236] width 63 height 11
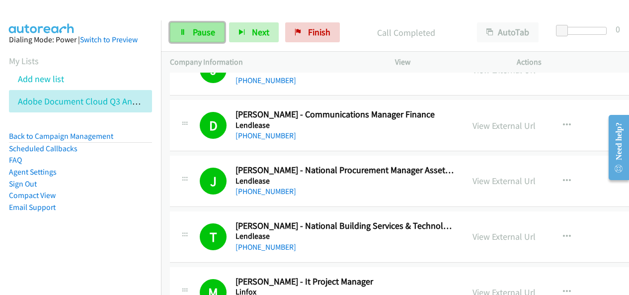
click at [197, 40] on link "Pause" at bounding box center [197, 32] width 55 height 20
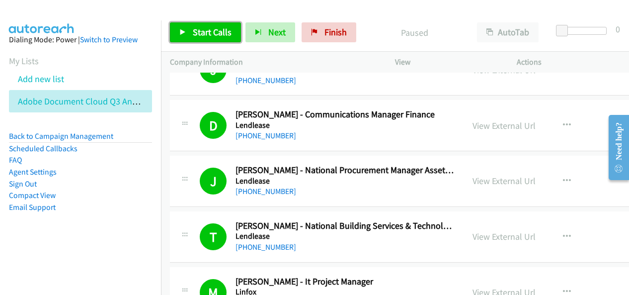
click at [215, 33] on span "Start Calls" at bounding box center [212, 31] width 39 height 11
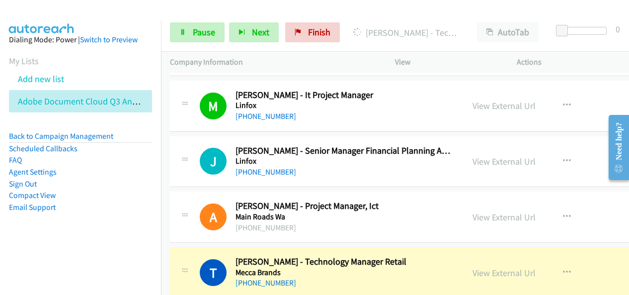
scroll to position [5316, 0]
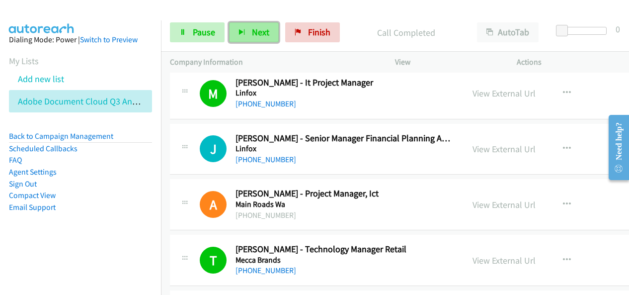
click at [272, 35] on button "Next" at bounding box center [254, 32] width 50 height 20
click at [277, 35] on div "Start Calls Pause Next Finish" at bounding box center [257, 32] width 174 height 20
click at [265, 32] on span "Next" at bounding box center [260, 31] width 17 height 11
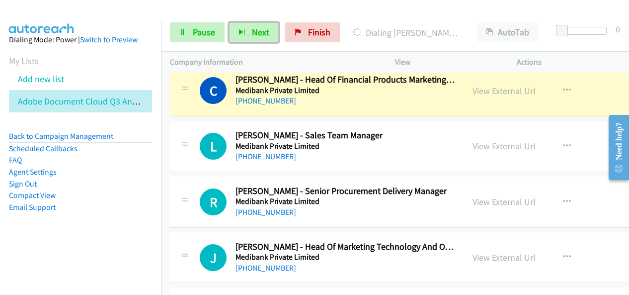
scroll to position [5713, 0]
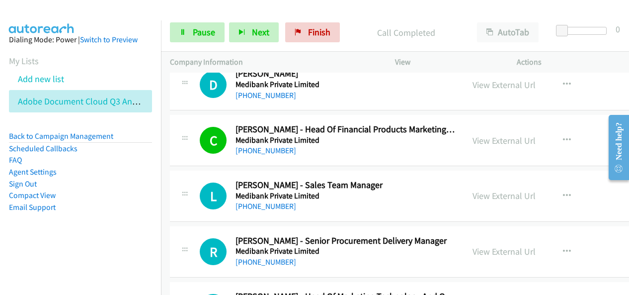
click at [357, 29] on p "Call Completed" at bounding box center [406, 32] width 106 height 13
click at [252, 34] on span "Next" at bounding box center [260, 31] width 17 height 11
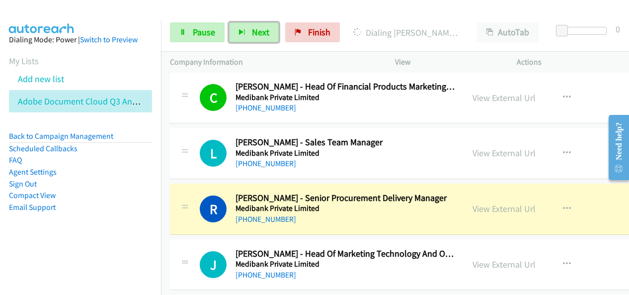
scroll to position [5813, 0]
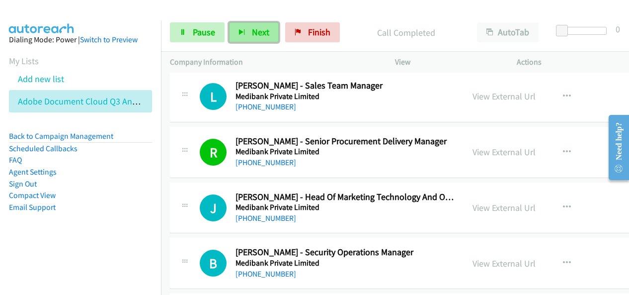
click at [255, 35] on span "Next" at bounding box center [260, 31] width 17 height 11
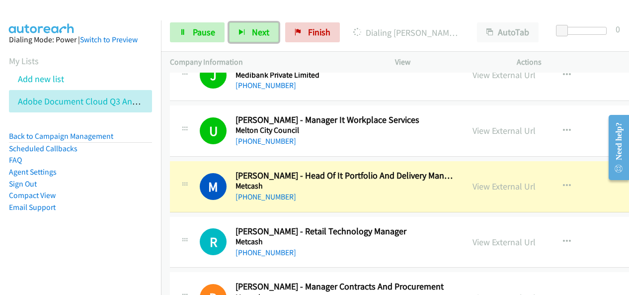
scroll to position [6160, 0]
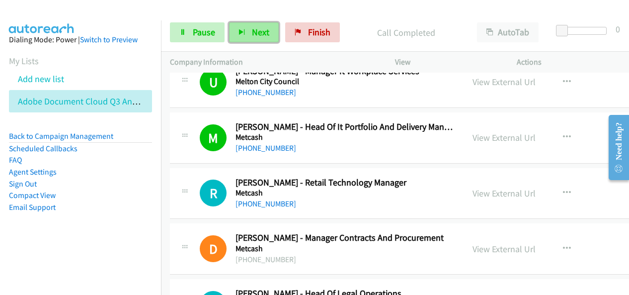
click at [238, 32] on icon "button" at bounding box center [241, 32] width 7 height 7
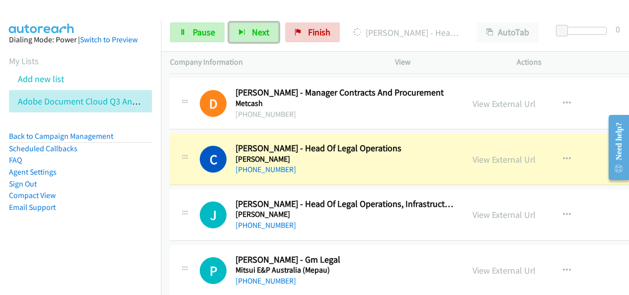
scroll to position [6309, 0]
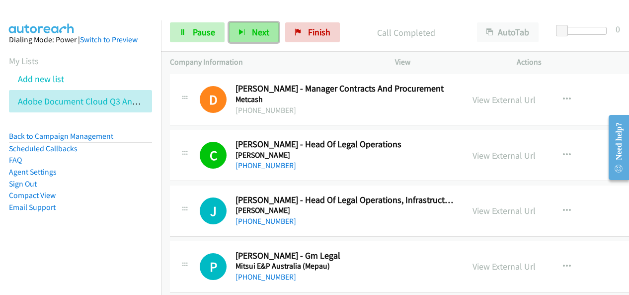
click at [266, 31] on span "Next" at bounding box center [260, 31] width 17 height 11
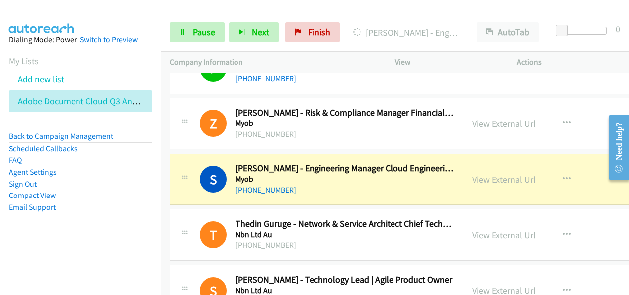
scroll to position [6508, 0]
click at [119, 242] on aside "Dialing Mode: Power | Switch to Preview My Lists Add new list Adobe Document Cl…" at bounding box center [80, 138] width 161 height 237
click at [499, 173] on link "View External Url" at bounding box center [503, 178] width 63 height 11
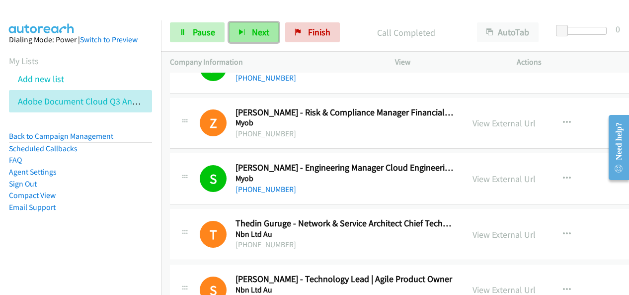
click at [243, 26] on button "Next" at bounding box center [254, 32] width 50 height 20
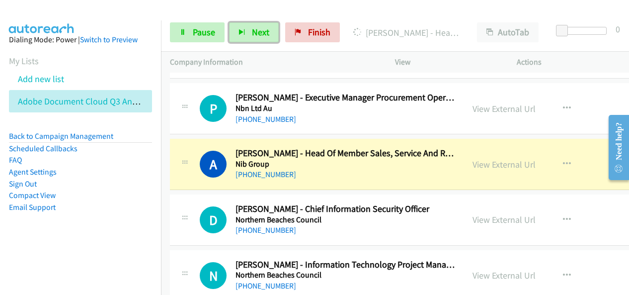
scroll to position [6905, 0]
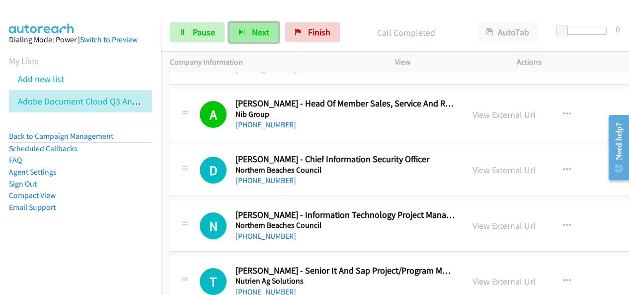
click at [260, 33] on span "Next" at bounding box center [260, 31] width 17 height 11
click at [260, 35] on span "Next" at bounding box center [260, 31] width 17 height 11
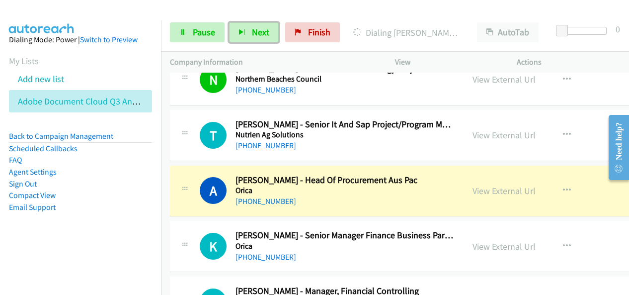
scroll to position [7055, 0]
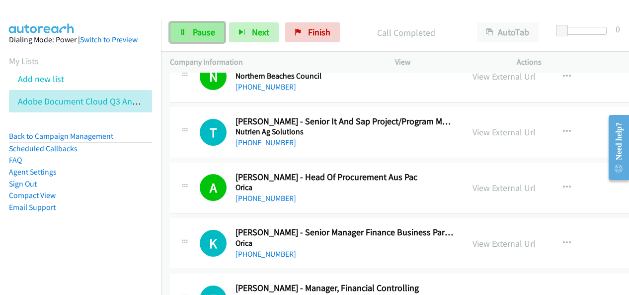
click at [194, 29] on span "Pause" at bounding box center [204, 31] width 22 height 11
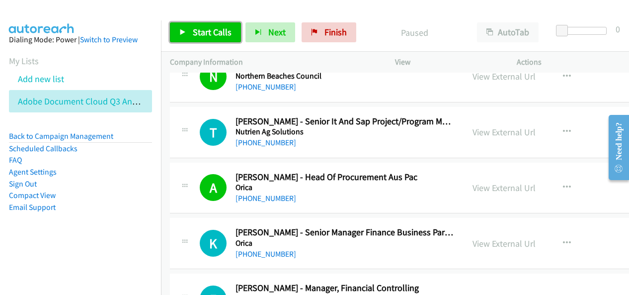
click at [218, 29] on span "Start Calls" at bounding box center [212, 31] width 39 height 11
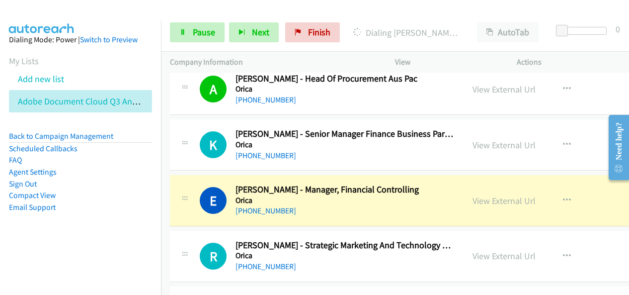
scroll to position [7154, 0]
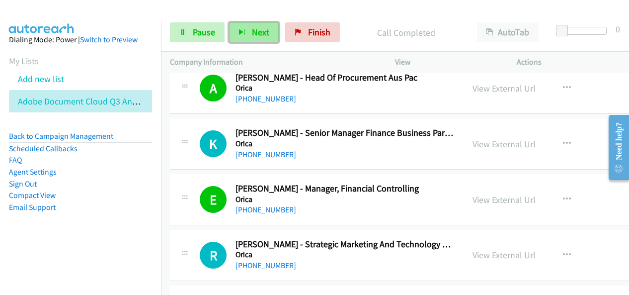
click at [265, 41] on button "Next" at bounding box center [254, 32] width 50 height 20
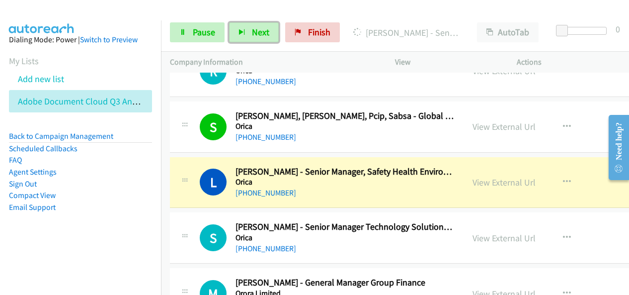
scroll to position [7353, 0]
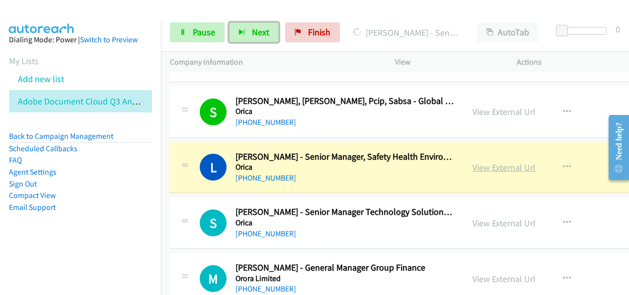
click at [510, 161] on link "View External Url" at bounding box center [503, 166] width 63 height 11
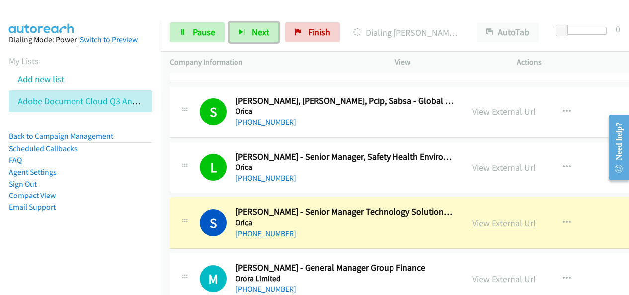
click at [497, 217] on link "View External Url" at bounding box center [503, 222] width 63 height 11
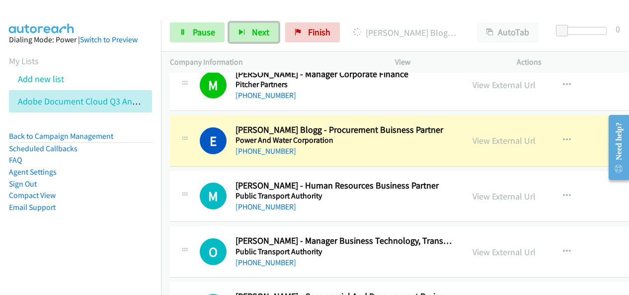
scroll to position [7949, 0]
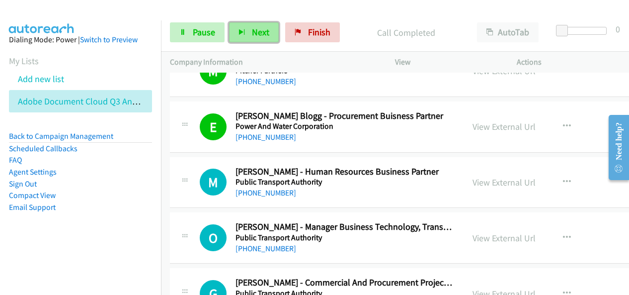
click at [258, 30] on span "Next" at bounding box center [260, 31] width 17 height 11
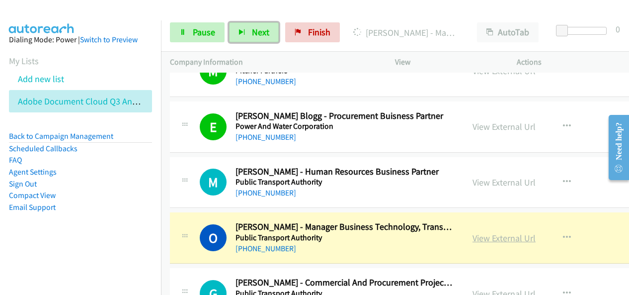
click at [501, 232] on link "View External Url" at bounding box center [503, 237] width 63 height 11
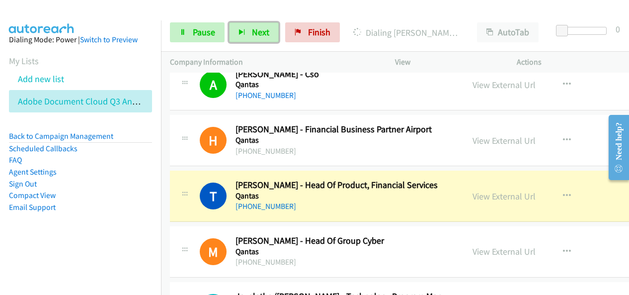
scroll to position [8346, 0]
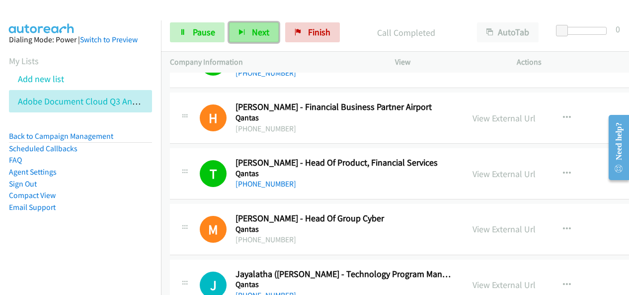
click at [258, 30] on span "Next" at bounding box center [260, 31] width 17 height 11
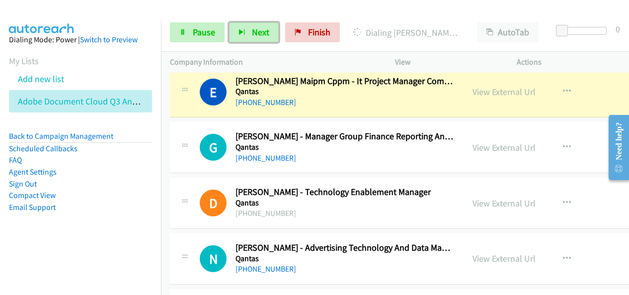
scroll to position [8545, 0]
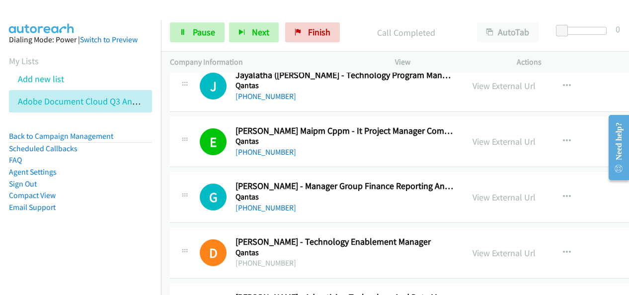
drag, startPoint x: 357, startPoint y: 14, endPoint x: 358, endPoint y: 40, distance: 25.4
click at [357, 14] on div "Start Calls Pause Next Finish Call Completed AutoTab AutoTab 0" at bounding box center [395, 32] width 468 height 38
drag, startPoint x: 197, startPoint y: 18, endPoint x: 203, endPoint y: 12, distance: 8.1
click at [197, 18] on div "Start Calls Pause Next Finish Call Completed AutoTab AutoTab 0" at bounding box center [395, 32] width 468 height 38
click at [257, 33] on span "Next" at bounding box center [260, 31] width 17 height 11
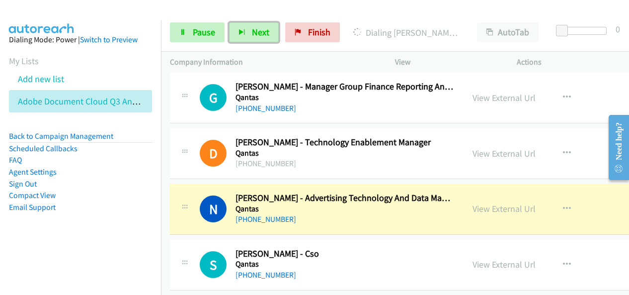
scroll to position [8694, 0]
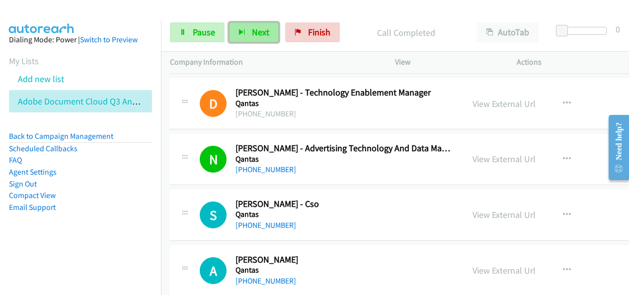
click at [248, 29] on button "Next" at bounding box center [254, 32] width 50 height 20
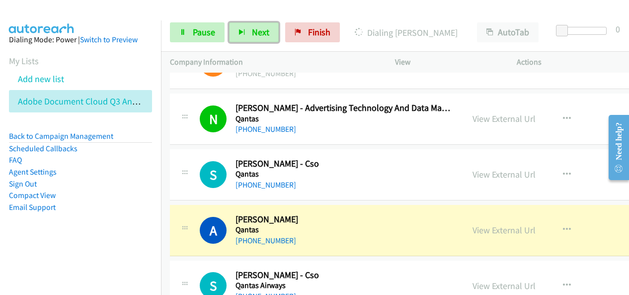
scroll to position [8744, 0]
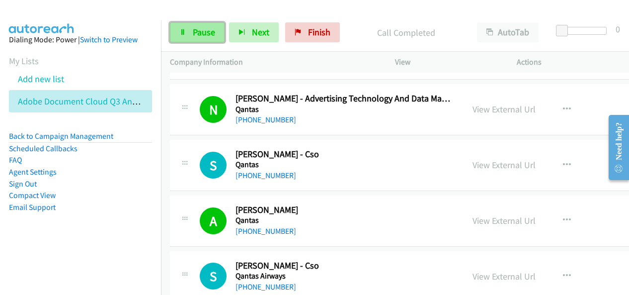
click at [208, 24] on link "Pause" at bounding box center [197, 32] width 55 height 20
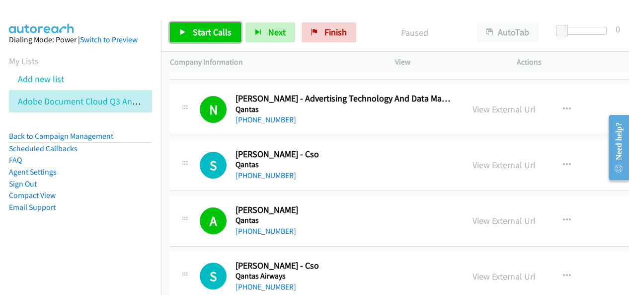
click at [220, 22] on link "Start Calls" at bounding box center [205, 32] width 71 height 20
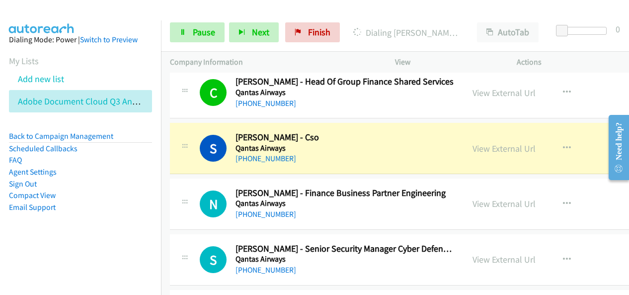
scroll to position [8992, 0]
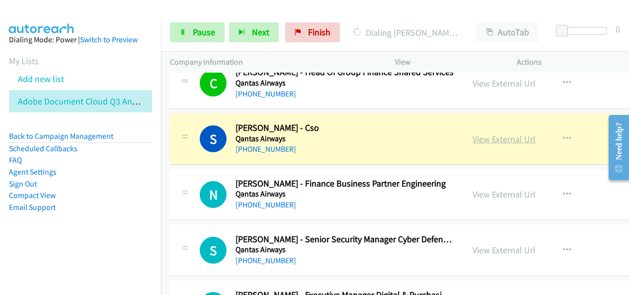
click at [519, 133] on link "View External Url" at bounding box center [503, 138] width 63 height 11
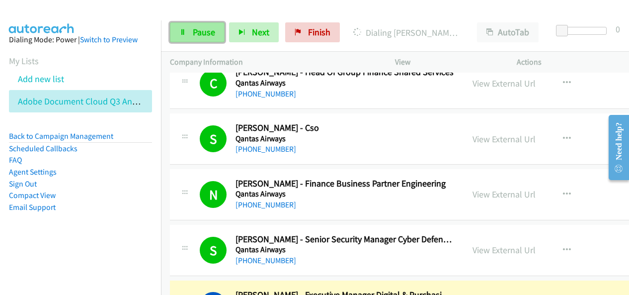
click at [204, 31] on span "Pause" at bounding box center [204, 31] width 22 height 11
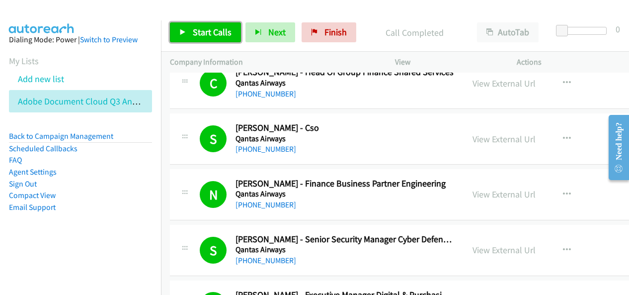
click at [231, 31] on link "Start Calls" at bounding box center [205, 32] width 71 height 20
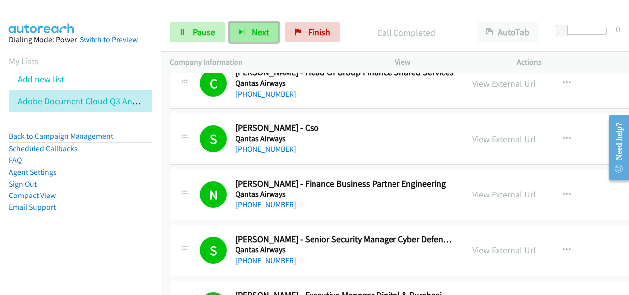
click at [262, 35] on span "Next" at bounding box center [260, 31] width 17 height 11
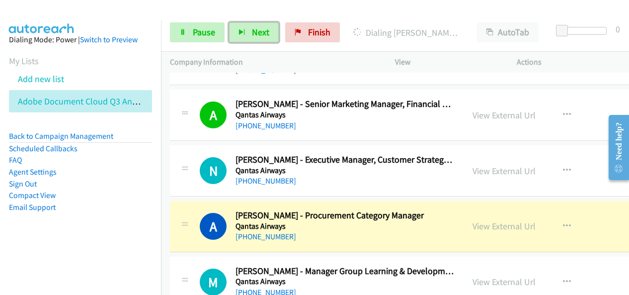
scroll to position [9240, 0]
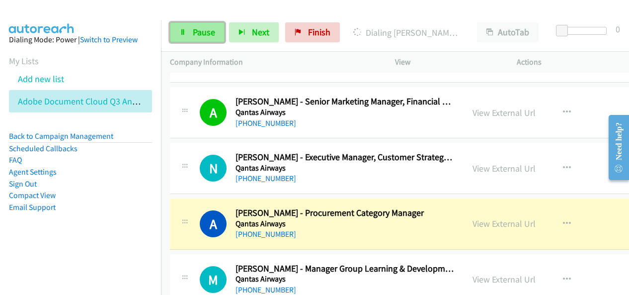
click at [211, 33] on span "Pause" at bounding box center [204, 31] width 22 height 11
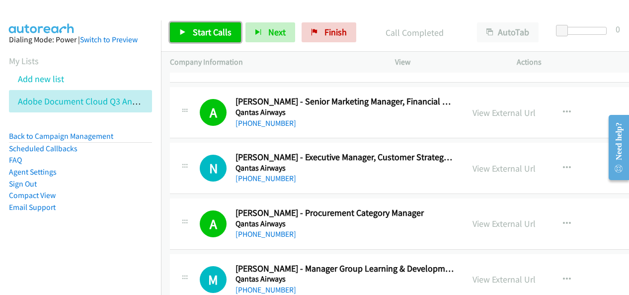
click at [194, 30] on span "Start Calls" at bounding box center [212, 31] width 39 height 11
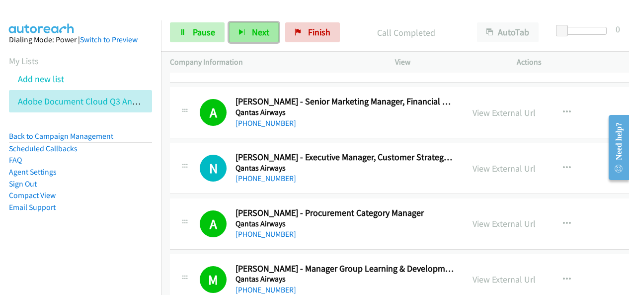
click at [261, 29] on span "Next" at bounding box center [260, 31] width 17 height 11
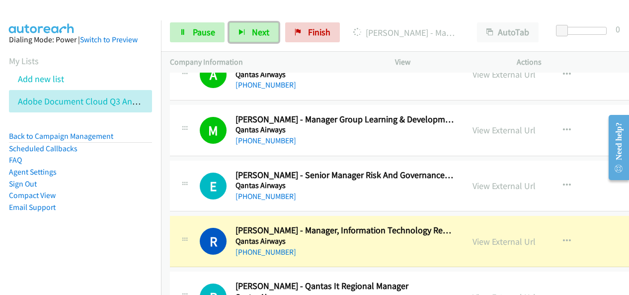
scroll to position [9489, 0]
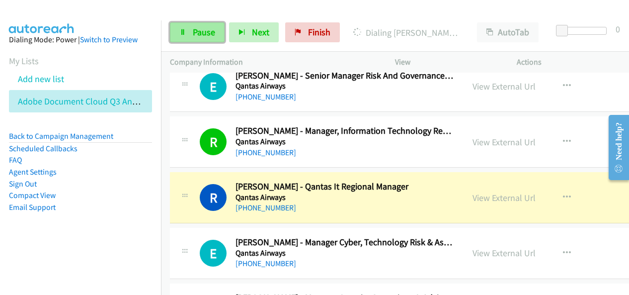
click at [173, 33] on link "Pause" at bounding box center [197, 32] width 55 height 20
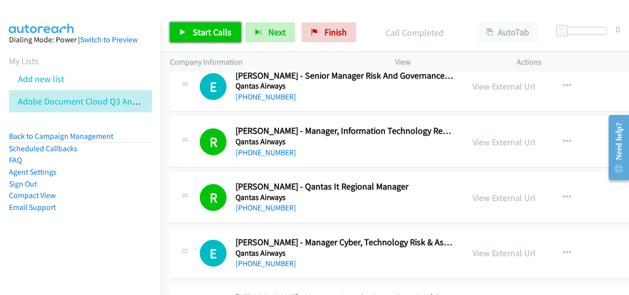
click at [234, 29] on link "Start Calls" at bounding box center [205, 32] width 71 height 20
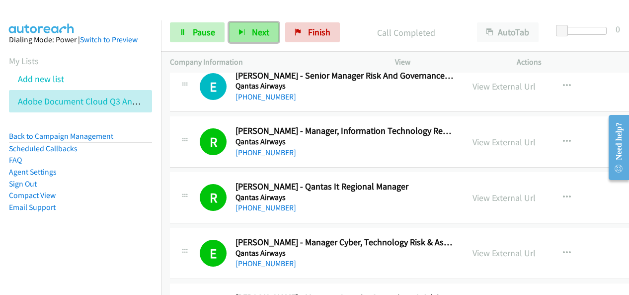
click at [263, 30] on span "Next" at bounding box center [260, 31] width 17 height 11
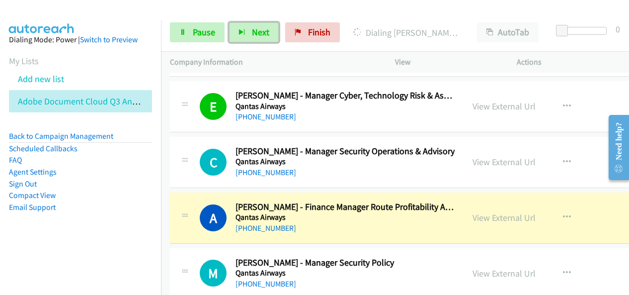
scroll to position [9688, 0]
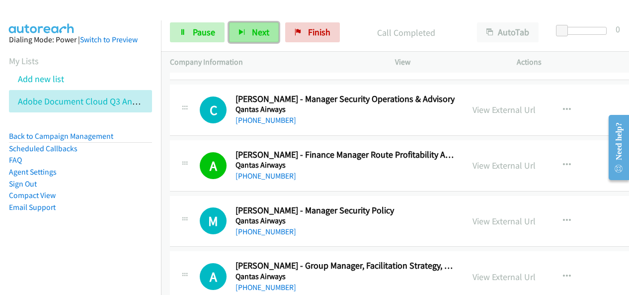
click at [262, 34] on span "Next" at bounding box center [260, 31] width 17 height 11
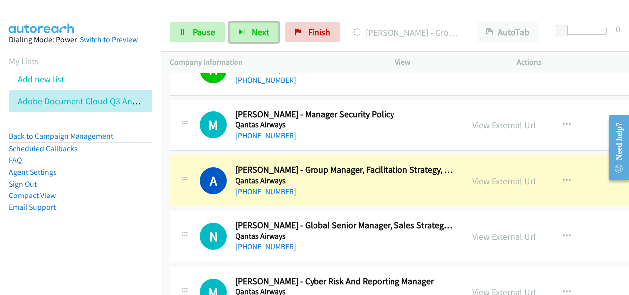
scroll to position [9787, 0]
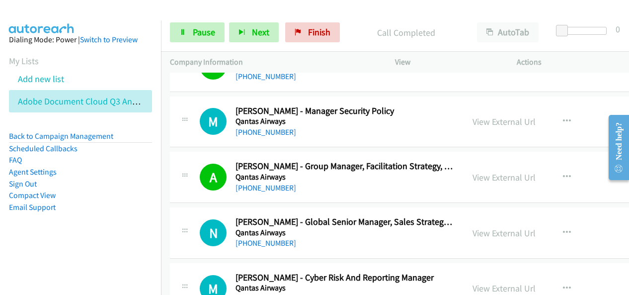
click at [260, 22] on div "Start Calls Pause Next Finish Call Completed AutoTab AutoTab 0" at bounding box center [395, 32] width 468 height 38
click at [264, 26] on span "Next" at bounding box center [260, 31] width 17 height 11
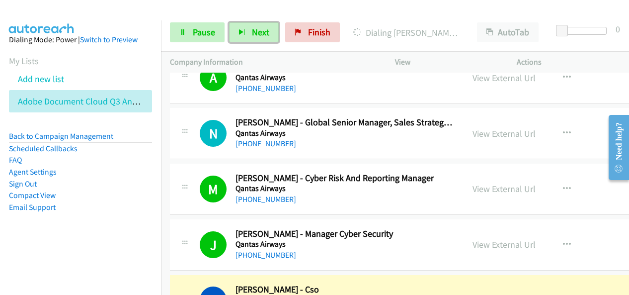
scroll to position [9986, 0]
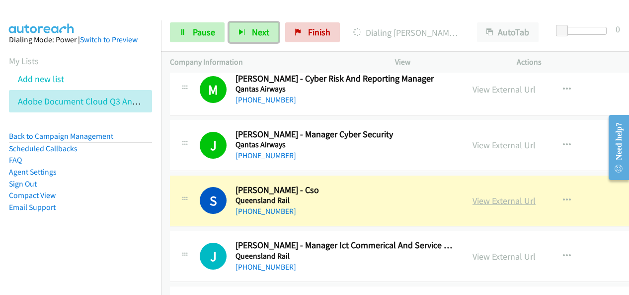
click at [507, 195] on link "View External Url" at bounding box center [503, 200] width 63 height 11
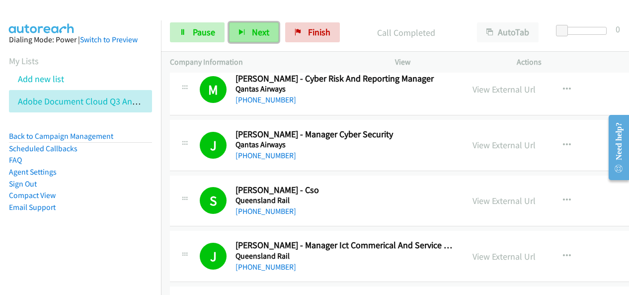
click at [273, 25] on button "Next" at bounding box center [254, 32] width 50 height 20
click at [252, 38] on button "Next" at bounding box center [254, 32] width 50 height 20
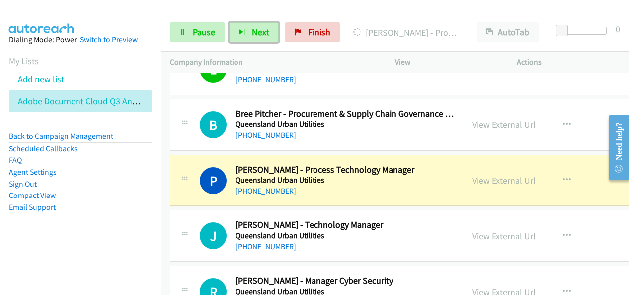
scroll to position [10333, 0]
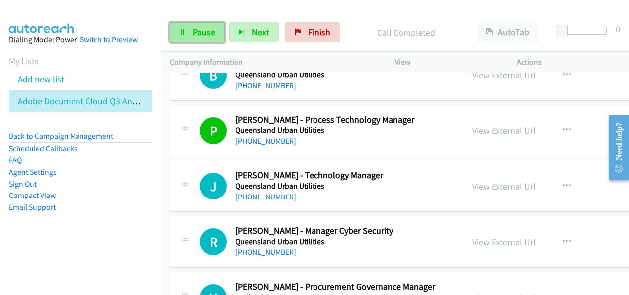
click at [208, 29] on span "Pause" at bounding box center [204, 31] width 22 height 11
